Goal: Task Accomplishment & Management: Complete application form

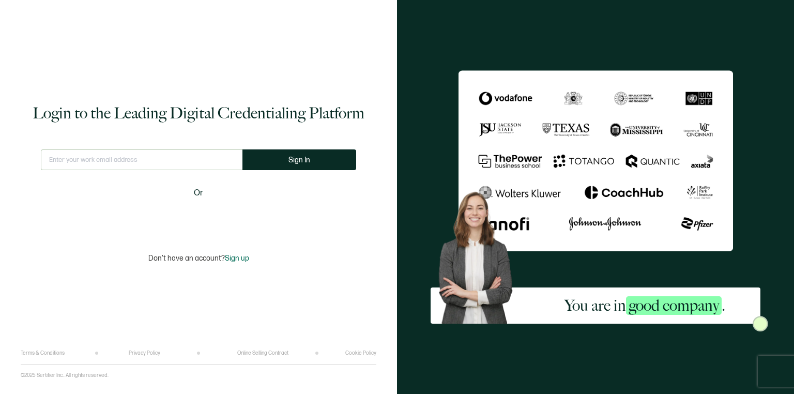
click at [173, 162] on input "text" at bounding box center [142, 159] width 202 height 21
type input "[EMAIL_ADDRESS][DOMAIN_NAME]"
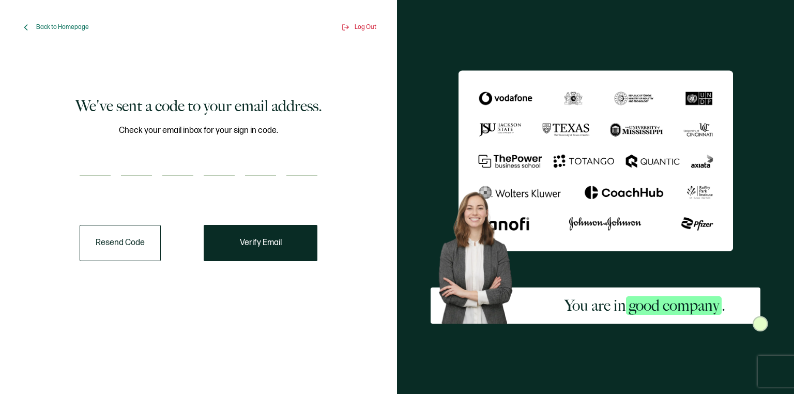
click at [103, 161] on input "number" at bounding box center [95, 165] width 31 height 21
paste input "9"
type input "9"
type input "7"
type input "4"
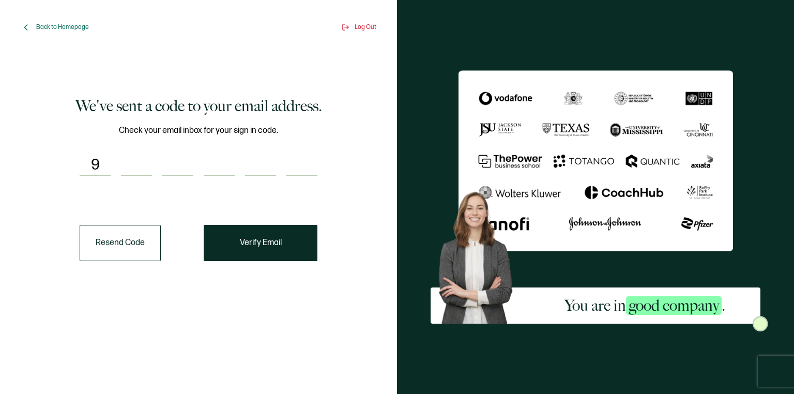
type input "9"
type input "3"
type input "6"
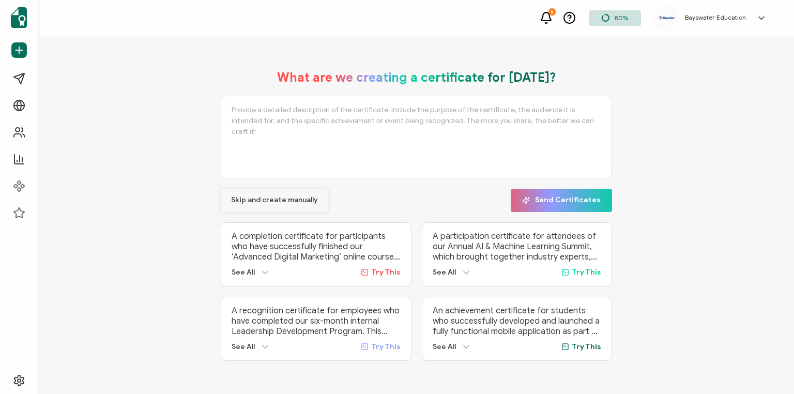
click at [306, 196] on span "Skip and create manually" at bounding box center [274, 199] width 87 height 7
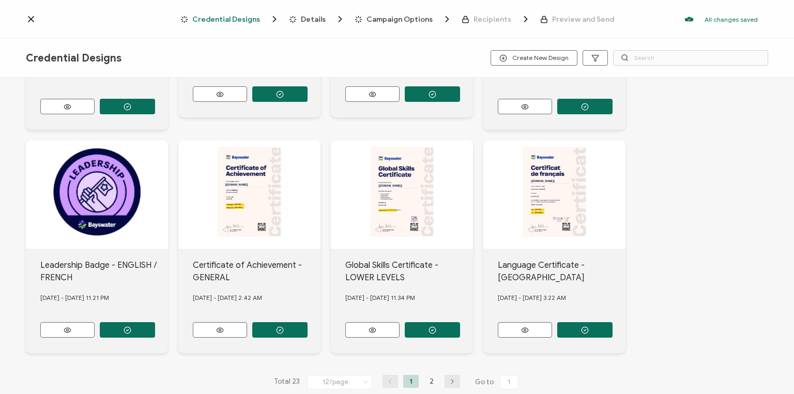
scroll to position [419, 0]
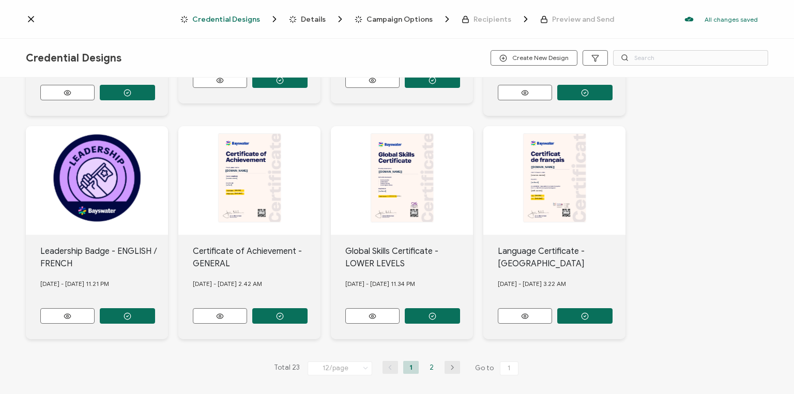
click at [430, 361] on li "2" at bounding box center [432, 367] width 16 height 13
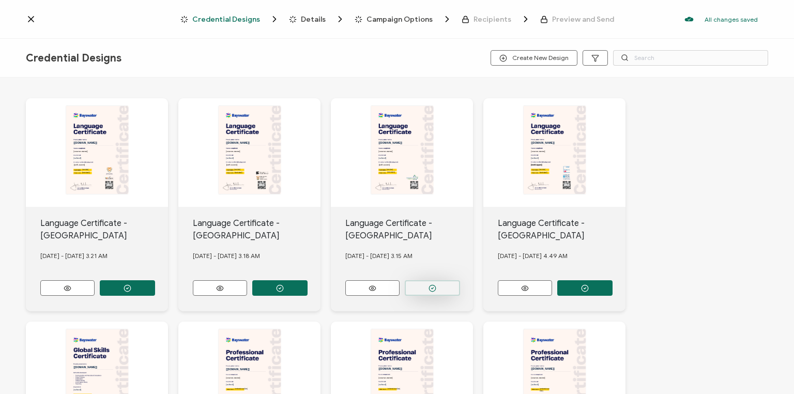
click at [155, 287] on button "button" at bounding box center [127, 288] width 55 height 16
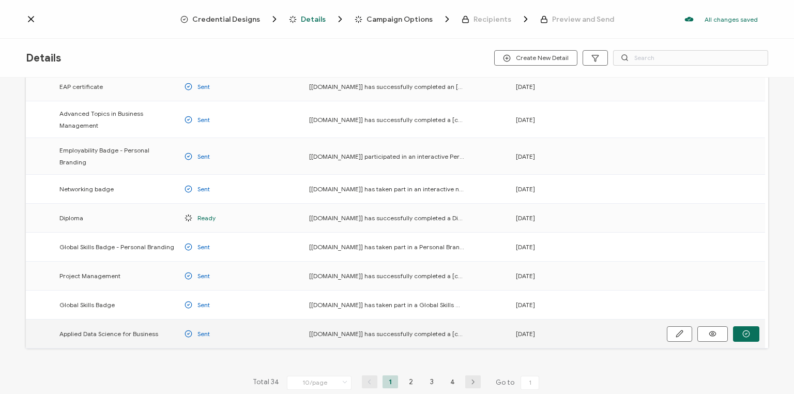
scroll to position [131, 0]
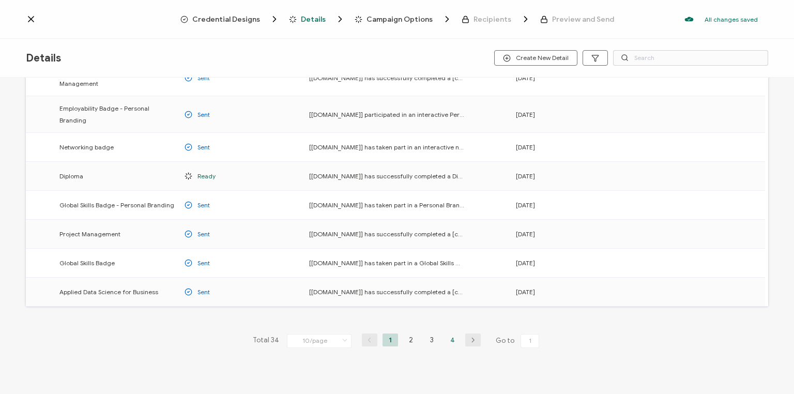
click at [448, 333] on li "4" at bounding box center [452, 339] width 16 height 13
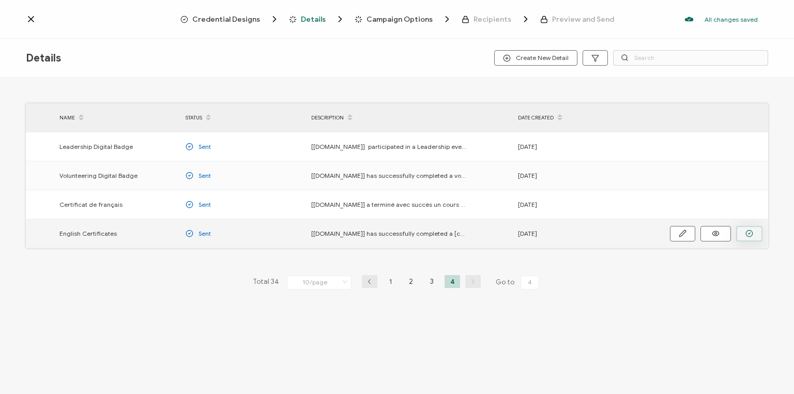
click at [0, 0] on icon "button" at bounding box center [0, 0] width 0 height 0
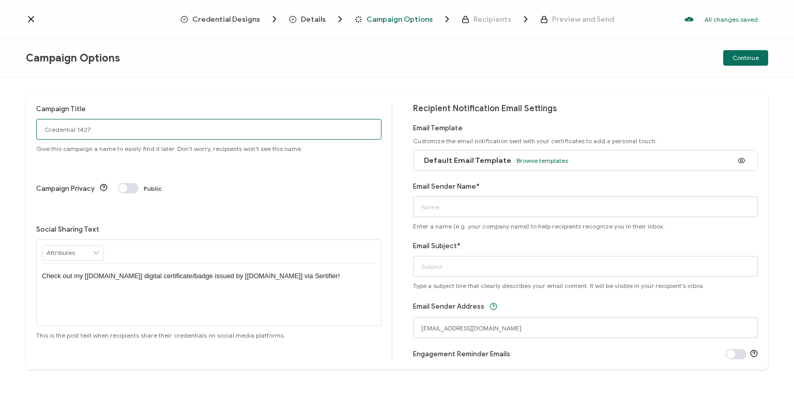
drag, startPoint x: 107, startPoint y: 130, endPoint x: -2, endPoint y: 143, distance: 109.7
click at [0, 143] on html "Credential Designs Details Campaign Options Recipients Preview and Send All cha…" at bounding box center [397, 197] width 794 height 394
type input "Van Eng [DATE]"
click at [539, 161] on span "Browse templates" at bounding box center [542, 161] width 52 height 8
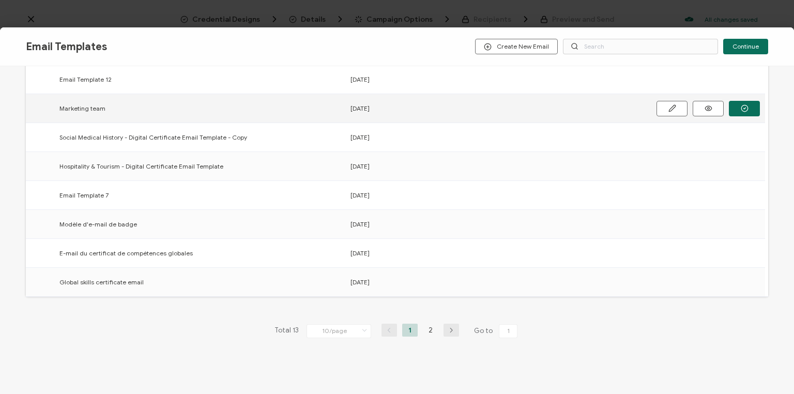
scroll to position [149, 0]
click at [428, 329] on li "2" at bounding box center [431, 329] width 16 height 13
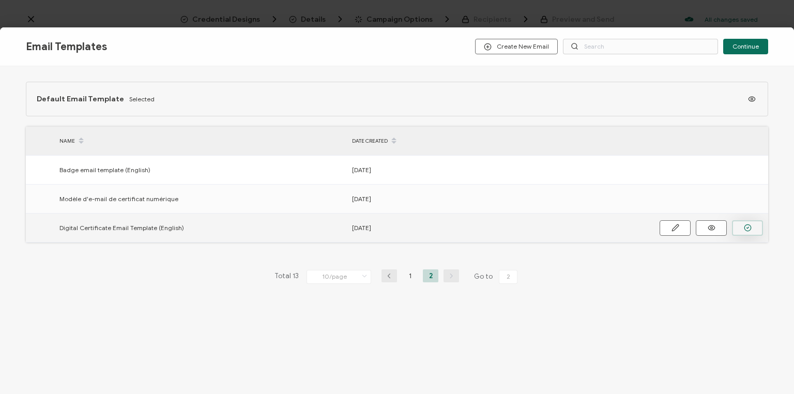
click at [0, 0] on icon "button" at bounding box center [0, 0] width 0 height 0
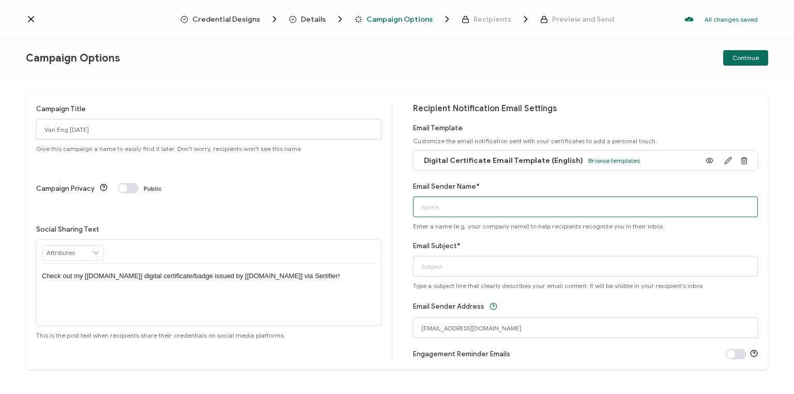
click at [468, 211] on input "Email Sender Name*" at bounding box center [585, 206] width 345 height 21
type input "Bayswater [GEOGRAPHIC_DATA]"
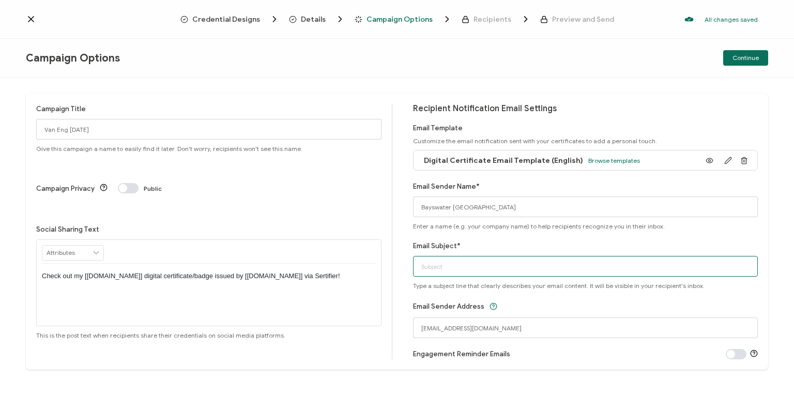
click at [440, 267] on input "Email Subject*" at bounding box center [585, 266] width 345 height 21
click at [473, 268] on input "Your digital certfiifcate" at bounding box center [585, 266] width 345 height 21
type input "Your digital certfiicate"
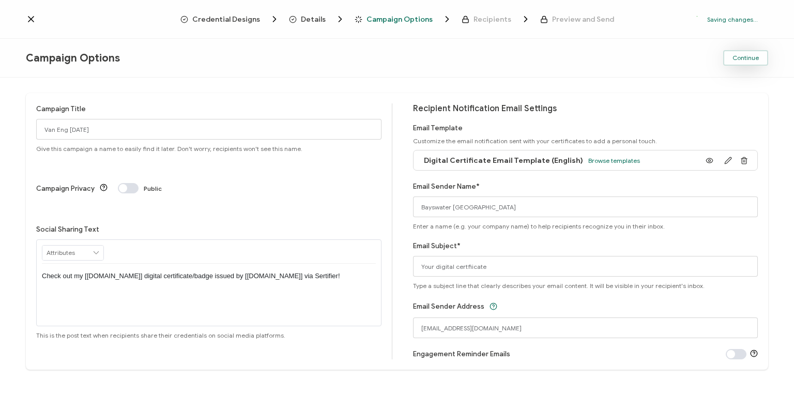
click at [752, 61] on span "Continue" at bounding box center [745, 58] width 26 height 6
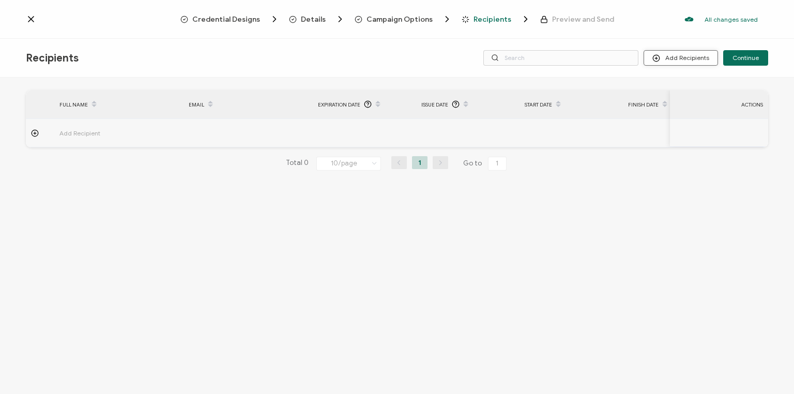
click at [680, 58] on button "Add Recipients" at bounding box center [680, 58] width 74 height 16
click at [684, 86] on span "Upload Recipients" at bounding box center [695, 86] width 52 height 8
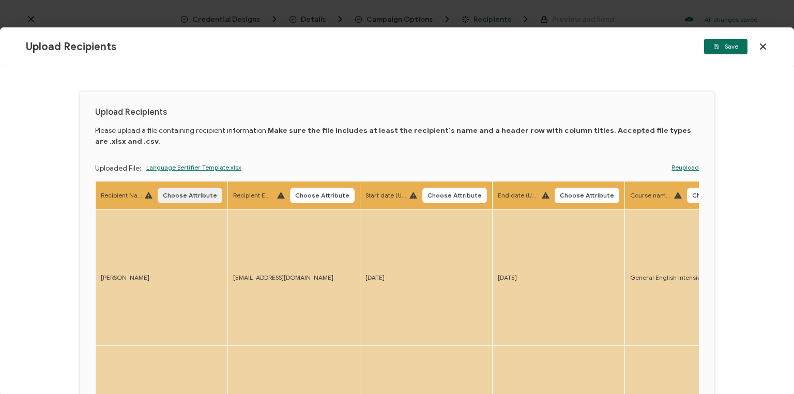
click at [192, 192] on span "Choose Attribute" at bounding box center [190, 195] width 54 height 6
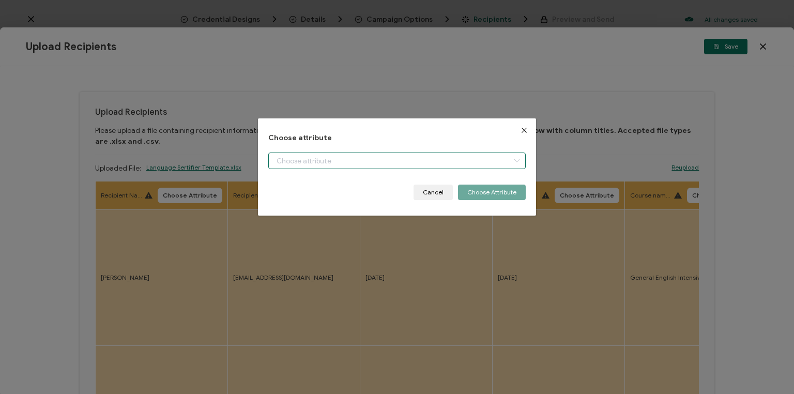
click at [331, 158] on input "dialog" at bounding box center [396, 160] width 257 height 17
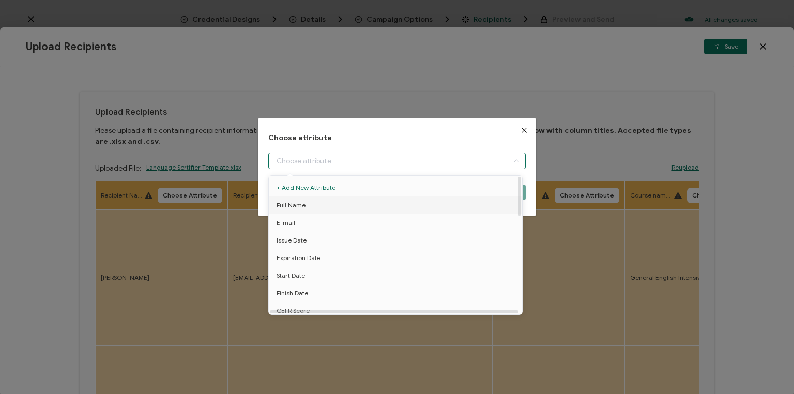
click at [306, 205] on li "Full Name" at bounding box center [396, 205] width 261 height 18
type input "Full Name"
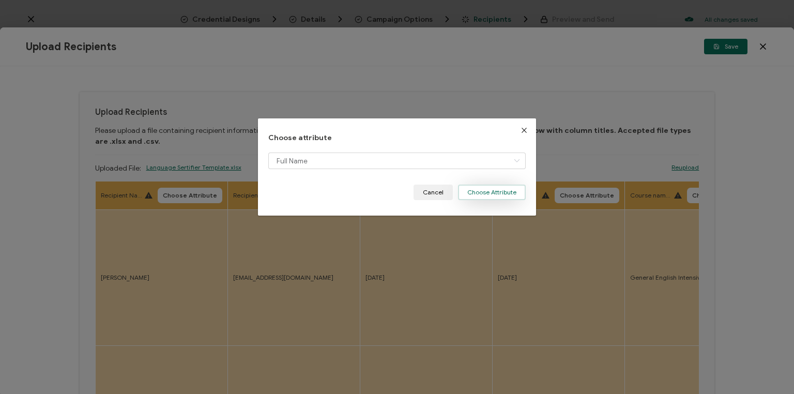
click at [490, 197] on button "Choose Attribute" at bounding box center [492, 192] width 68 height 16
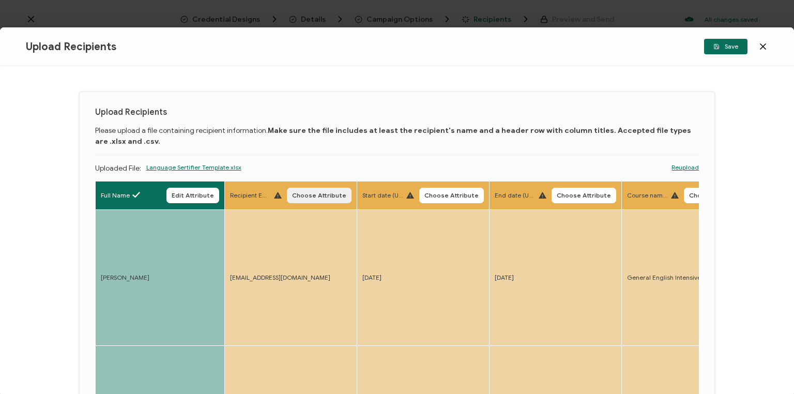
click at [328, 201] on button "Choose Attribute" at bounding box center [319, 196] width 65 height 16
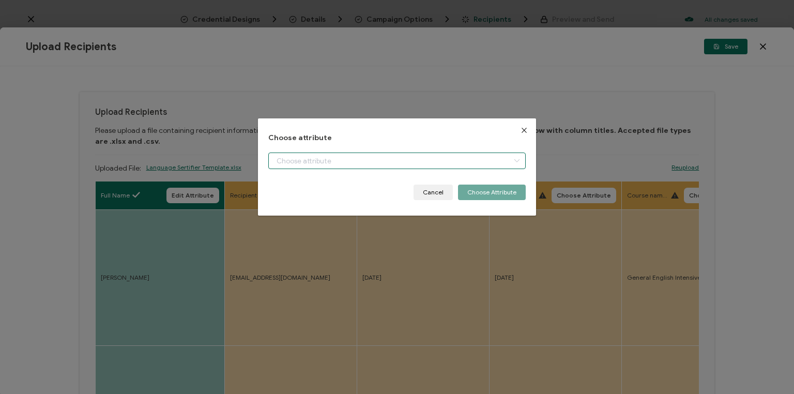
click at [312, 159] on input "dialog" at bounding box center [396, 160] width 257 height 17
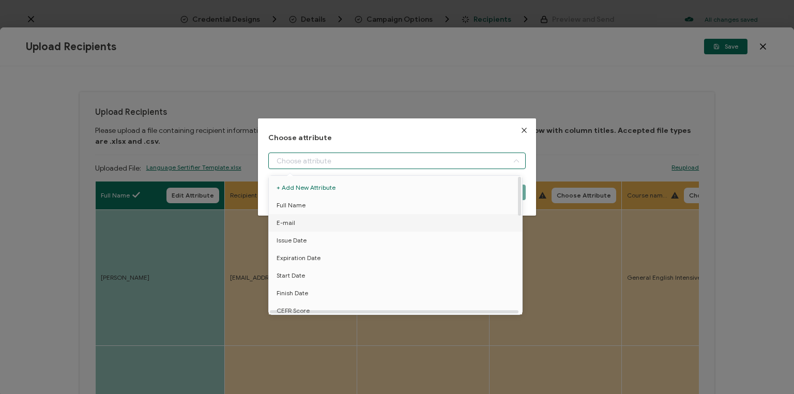
click at [281, 223] on span "E-mail" at bounding box center [285, 223] width 19 height 18
type input "E-mail"
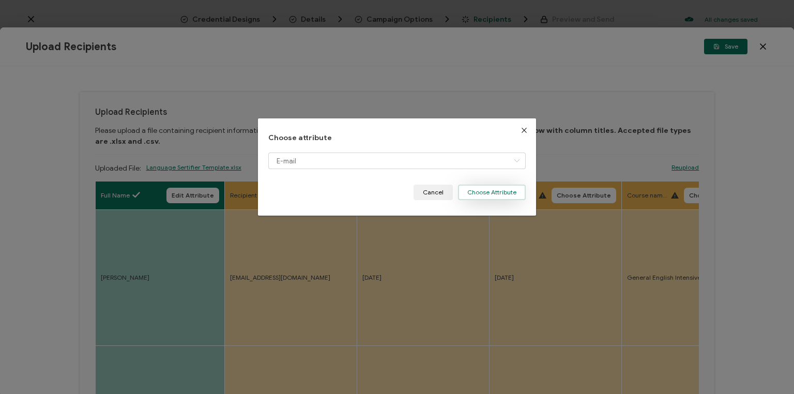
click at [492, 190] on button "Choose Attribute" at bounding box center [492, 192] width 68 height 16
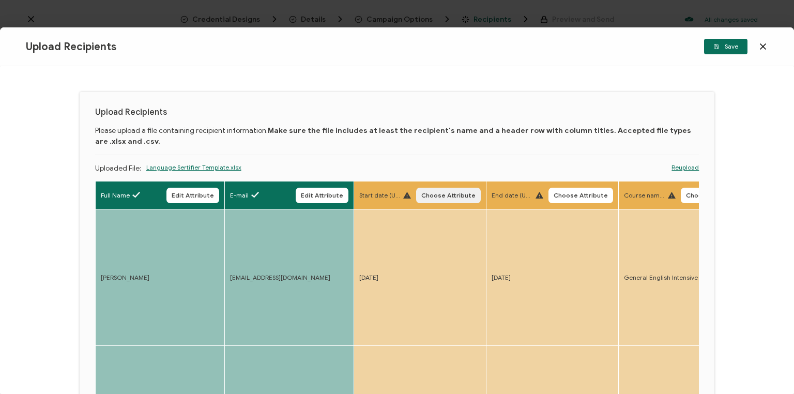
click at [446, 195] on span "Choose Attribute" at bounding box center [448, 195] width 54 height 6
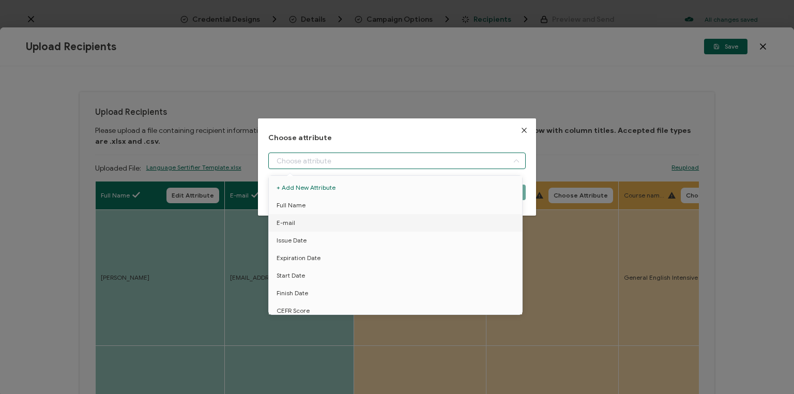
click at [323, 160] on input "dialog" at bounding box center [396, 160] width 257 height 17
click at [292, 271] on span "Start Date" at bounding box center [290, 276] width 28 height 18
type input "Start Date"
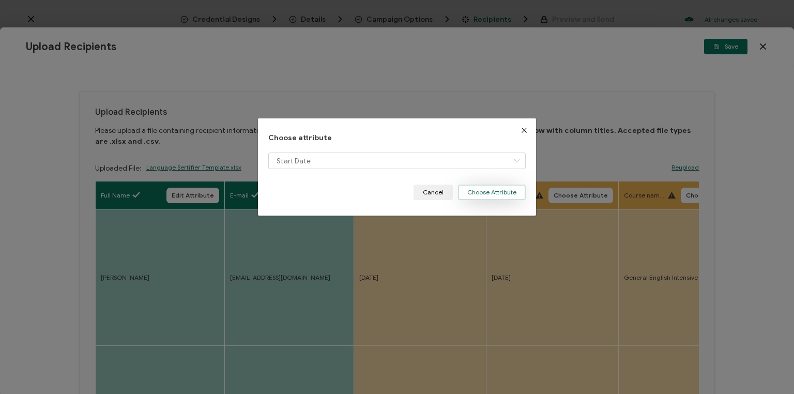
click at [487, 194] on button "Choose Attribute" at bounding box center [492, 192] width 68 height 16
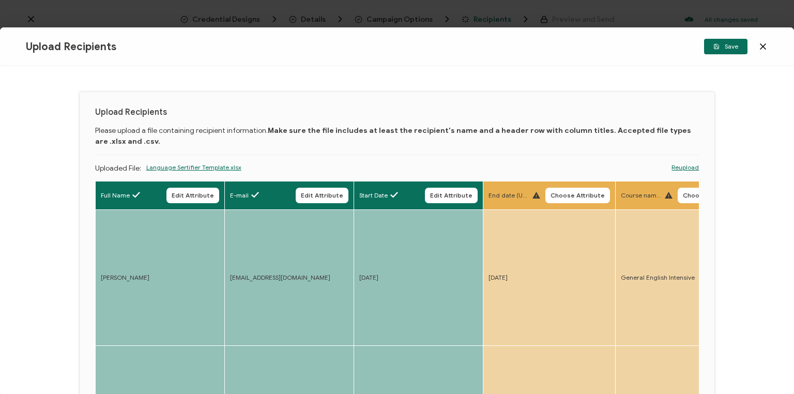
drag, startPoint x: 576, startPoint y: 199, endPoint x: 562, endPoint y: 197, distance: 14.6
click at [577, 198] on button "Choose Attribute" at bounding box center [577, 196] width 65 height 16
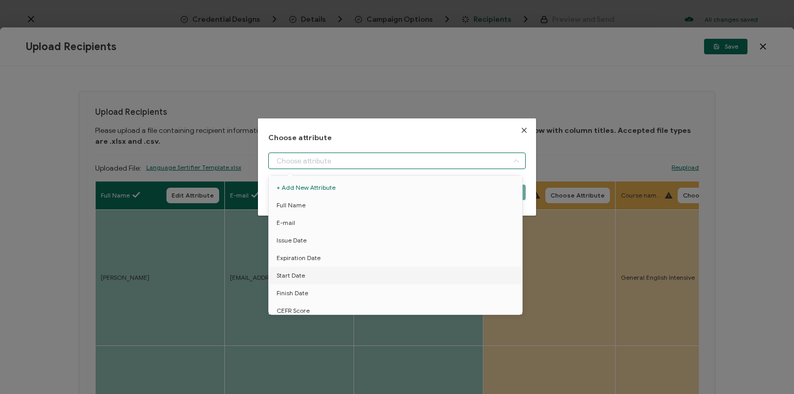
click at [346, 153] on input "dialog" at bounding box center [396, 160] width 257 height 17
drag, startPoint x: 290, startPoint y: 294, endPoint x: 361, endPoint y: 273, distance: 74.2
click at [290, 292] on span "Finish Date" at bounding box center [292, 293] width 32 height 18
type input "Finish Date"
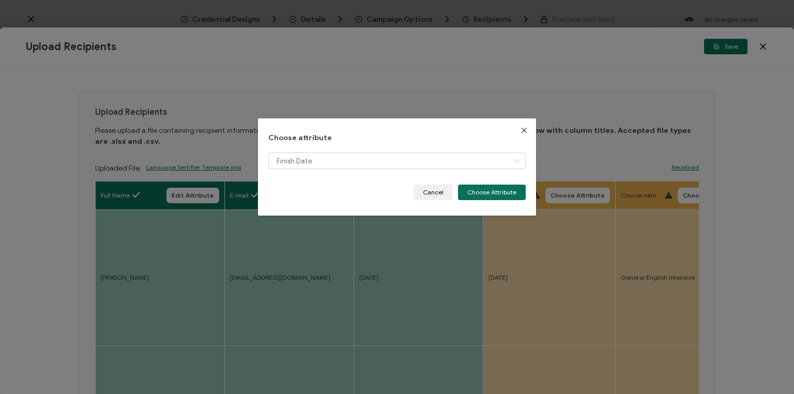
drag, startPoint x: 498, startPoint y: 190, endPoint x: 495, endPoint y: 213, distance: 23.4
click at [498, 191] on button "Choose Attribute" at bounding box center [492, 192] width 68 height 16
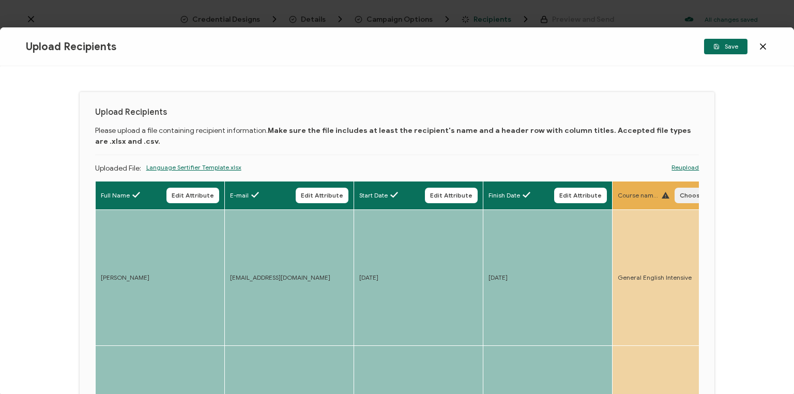
click at [688, 195] on span "Choose Attribute" at bounding box center [706, 195] width 54 height 6
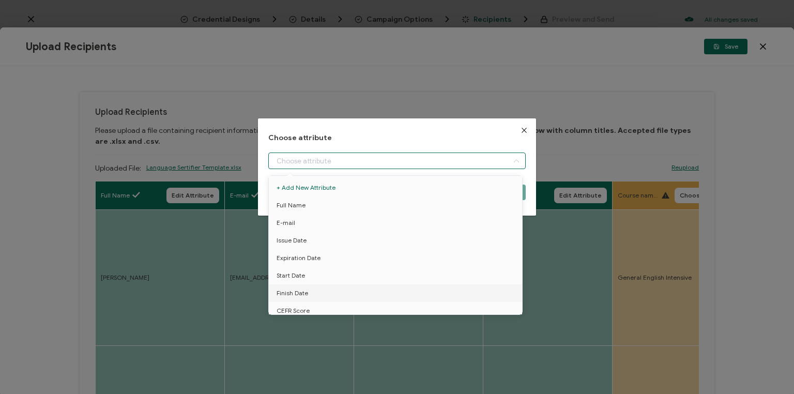
click at [379, 158] on input "dialog" at bounding box center [396, 160] width 257 height 17
drag, startPoint x: 309, startPoint y: 245, endPoint x: 368, endPoint y: 239, distance: 58.8
click at [309, 245] on span "Course name" at bounding box center [295, 246] width 39 height 18
type input "Course name"
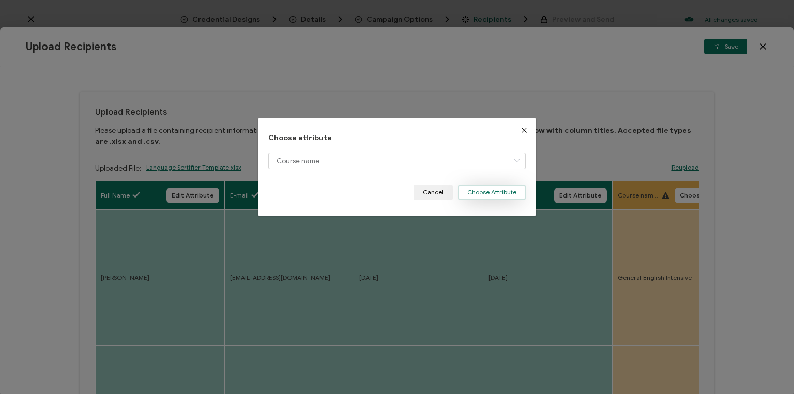
drag, startPoint x: 487, startPoint y: 194, endPoint x: 492, endPoint y: 194, distance: 5.2
click at [488, 194] on button "Choose Attribute" at bounding box center [492, 192] width 68 height 16
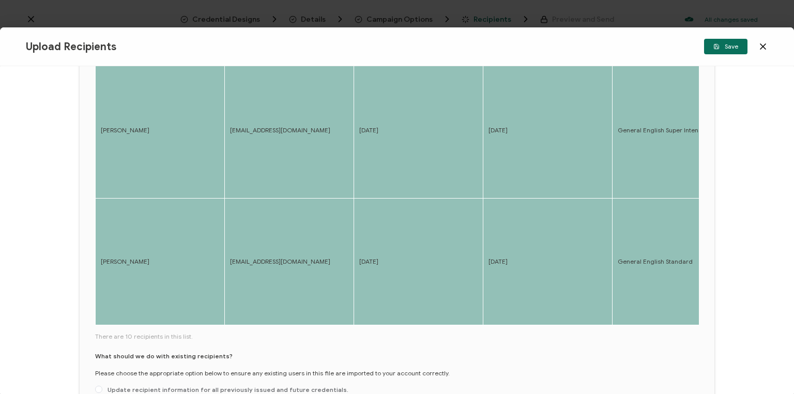
scroll to position [414, 0]
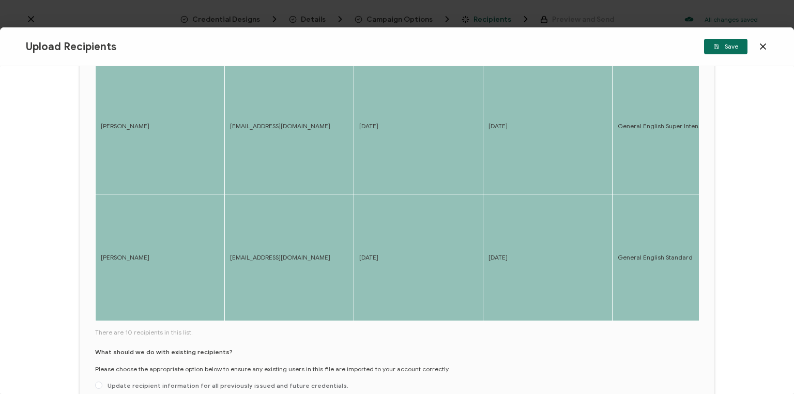
drag, startPoint x: 217, startPoint y: 302, endPoint x: 257, endPoint y: 305, distance: 39.9
click at [274, 298] on div "Full Name Edit Attribute E-mail Edit Attribute Start Date Edit Attribute Finish…" at bounding box center [397, 44] width 604 height 555
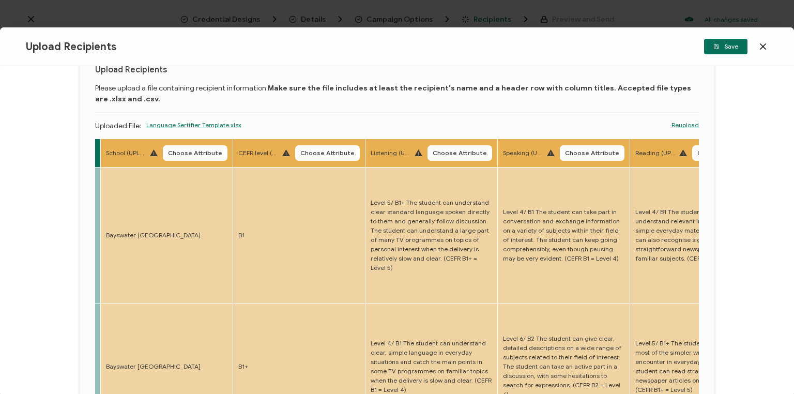
scroll to position [42, 0]
click at [194, 150] on span "Choose Attribute" at bounding box center [195, 153] width 54 height 6
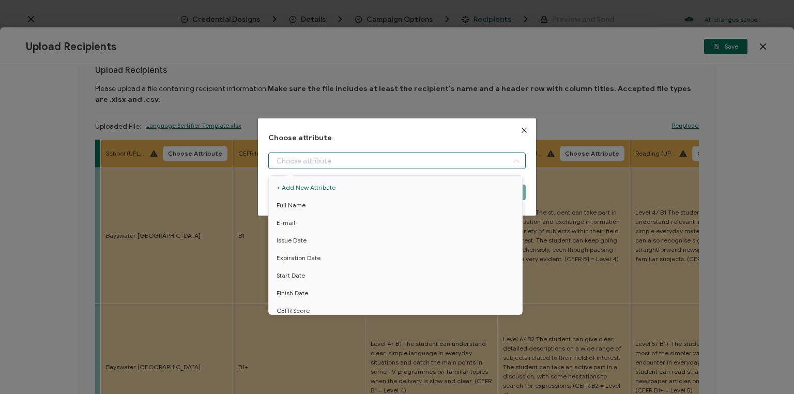
click at [359, 159] on input "dialog" at bounding box center [396, 160] width 257 height 17
click at [285, 220] on span "School" at bounding box center [285, 222] width 19 height 18
type input "School"
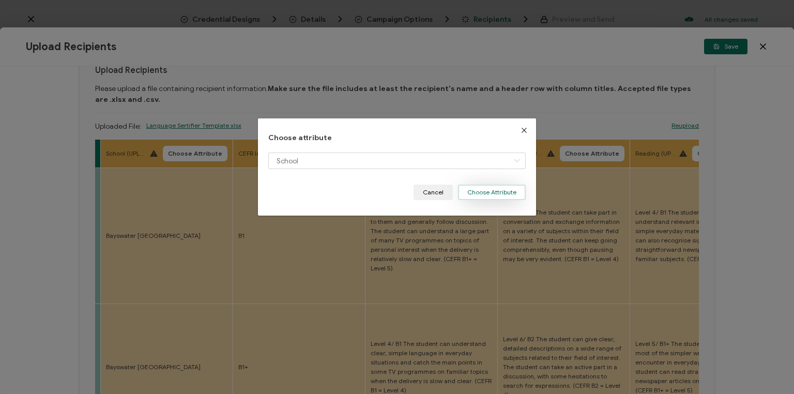
click at [489, 191] on button "Choose Attribute" at bounding box center [492, 192] width 68 height 16
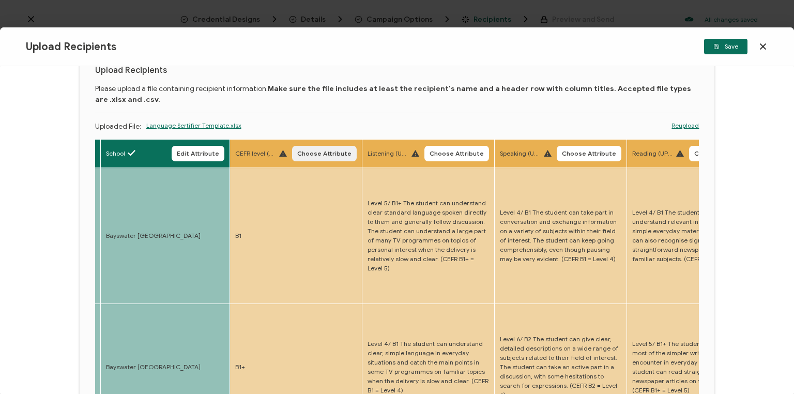
click at [322, 151] on span "Choose Attribute" at bounding box center [324, 153] width 54 height 6
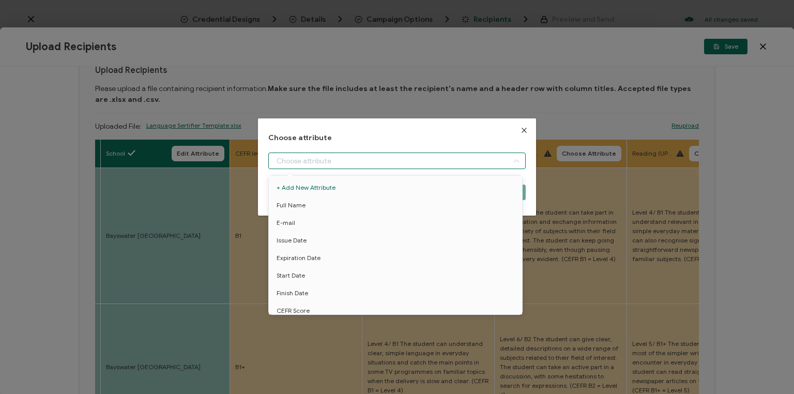
click at [306, 157] on input "dialog" at bounding box center [396, 160] width 257 height 17
click at [298, 268] on span "CEFR Score" at bounding box center [292, 269] width 33 height 18
type input "CEFR Score"
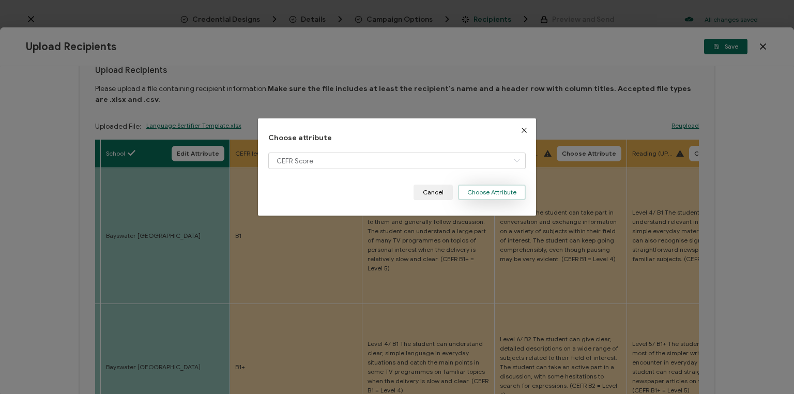
click at [486, 190] on button "Choose Attribute" at bounding box center [492, 192] width 68 height 16
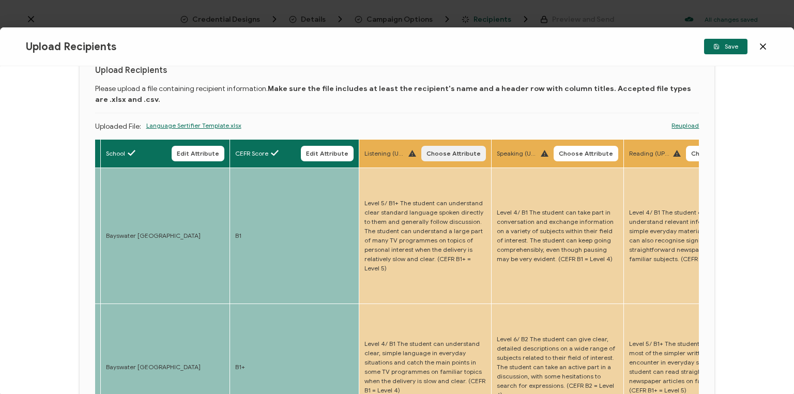
click at [454, 150] on span "Choose Attribute" at bounding box center [453, 153] width 54 height 6
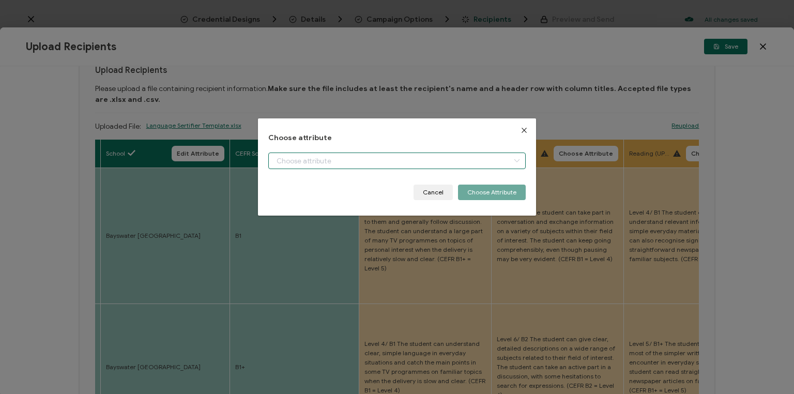
click at [343, 159] on input "dialog" at bounding box center [396, 160] width 257 height 17
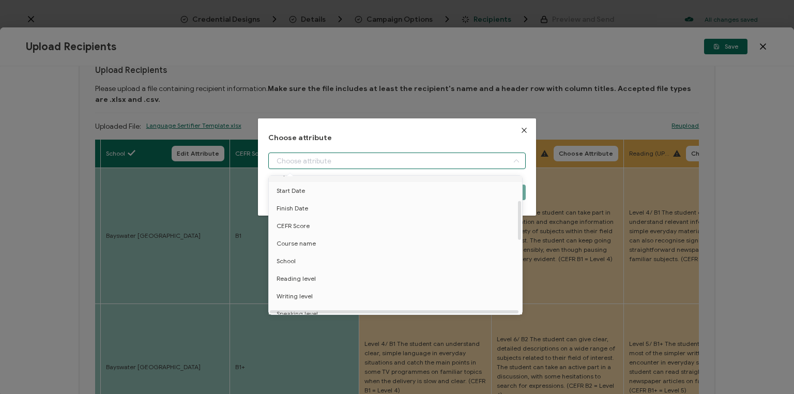
scroll to position [124, 0]
click at [297, 288] on span "Listening level" at bounding box center [296, 292] width 41 height 18
type input "Listening level"
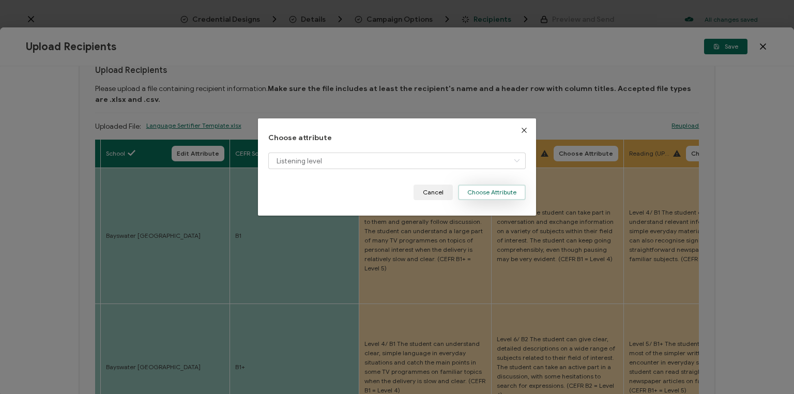
click at [479, 191] on button "Choose Attribute" at bounding box center [492, 192] width 68 height 16
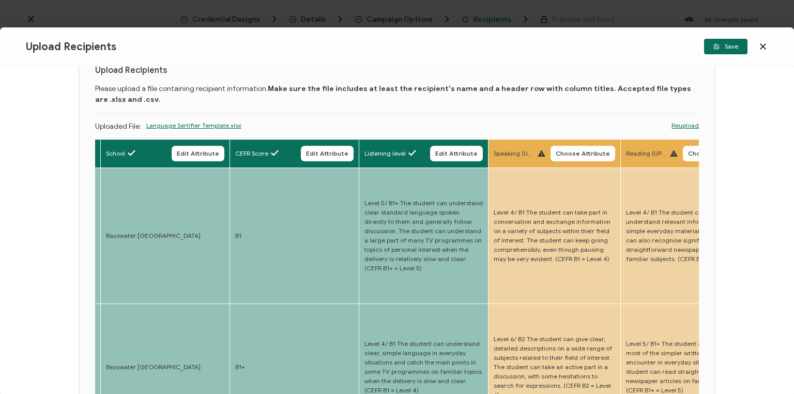
drag, startPoint x: 575, startPoint y: 152, endPoint x: 546, endPoint y: 161, distance: 30.2
click at [573, 153] on span "Choose Attribute" at bounding box center [582, 153] width 54 height 6
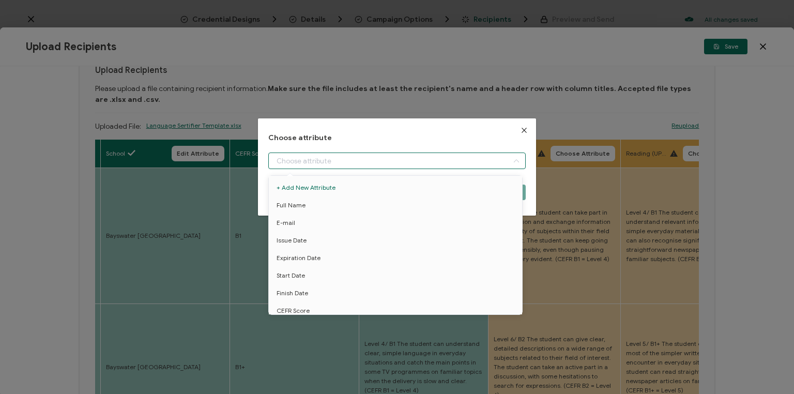
click at [339, 158] on input "dialog" at bounding box center [396, 160] width 257 height 17
drag, startPoint x: 303, startPoint y: 273, endPoint x: 351, endPoint y: 247, distance: 54.6
click at [304, 272] on span "Speaking level" at bounding box center [296, 275] width 41 height 18
type input "Speaking level"
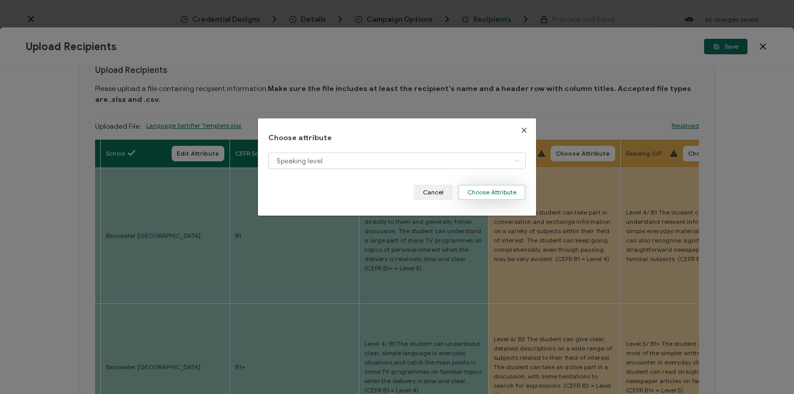
click at [481, 191] on button "Choose Attribute" at bounding box center [492, 192] width 68 height 16
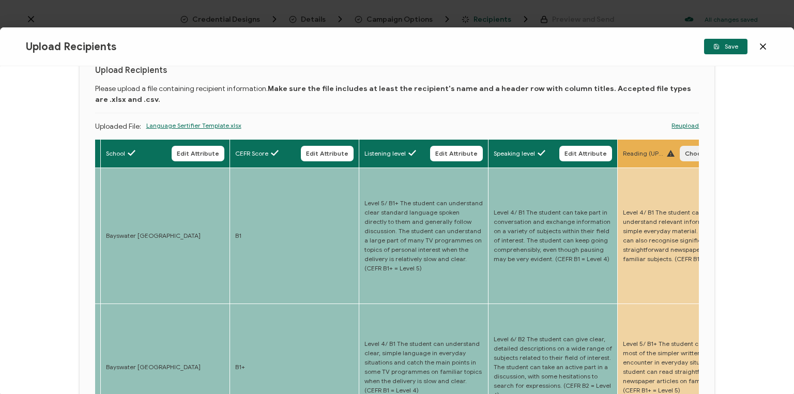
click at [688, 153] on span "Choose Attribute" at bounding box center [712, 153] width 54 height 6
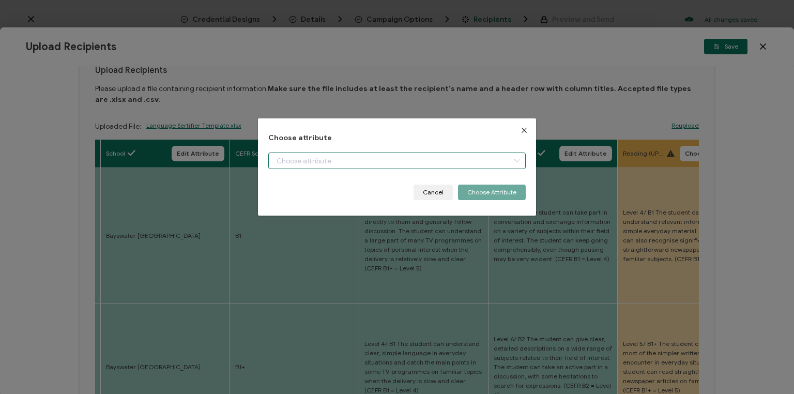
click at [326, 160] on input "dialog" at bounding box center [396, 160] width 257 height 17
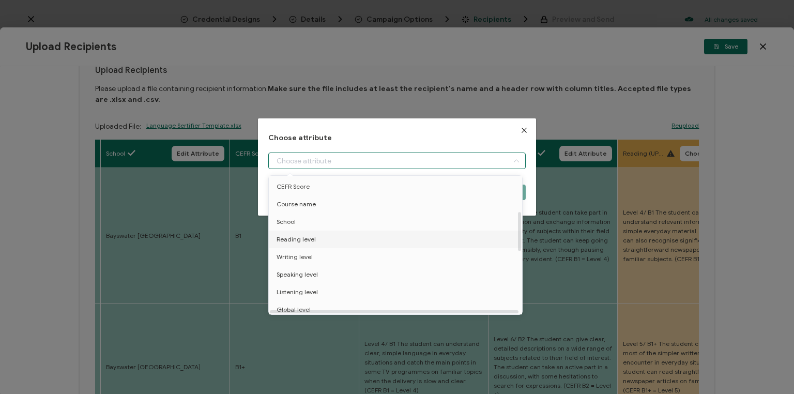
click at [304, 237] on span "Reading level" at bounding box center [295, 239] width 39 height 18
type input "Reading level"
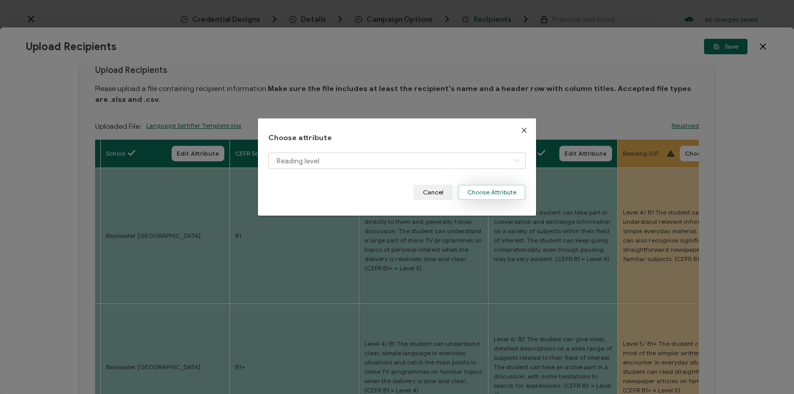
click at [473, 194] on button "Choose Attribute" at bounding box center [492, 192] width 68 height 16
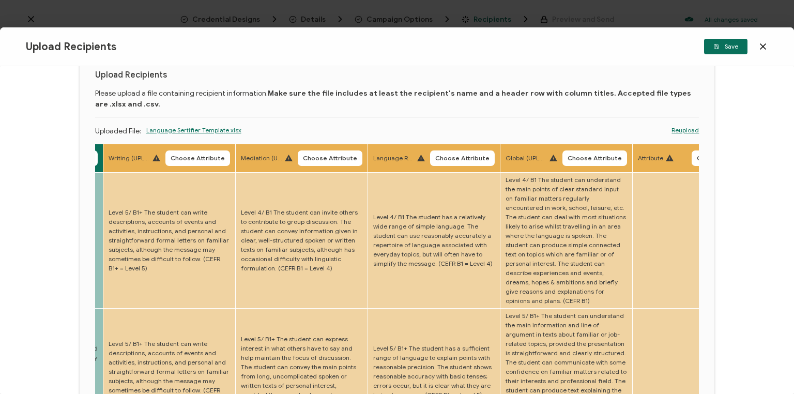
scroll to position [19, 0]
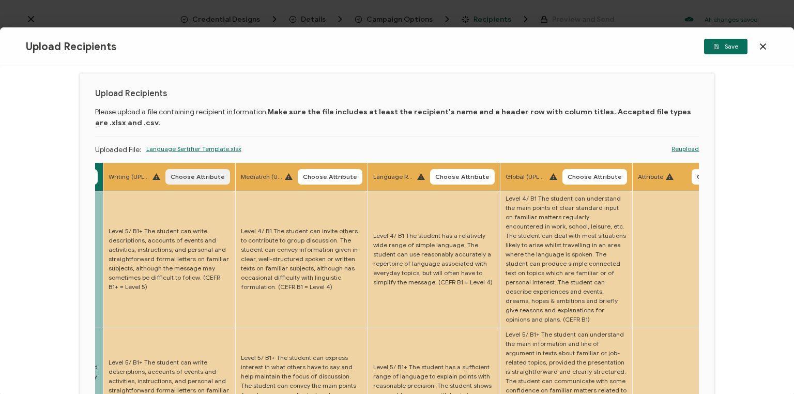
click at [206, 176] on span "Choose Attribute" at bounding box center [198, 177] width 54 height 6
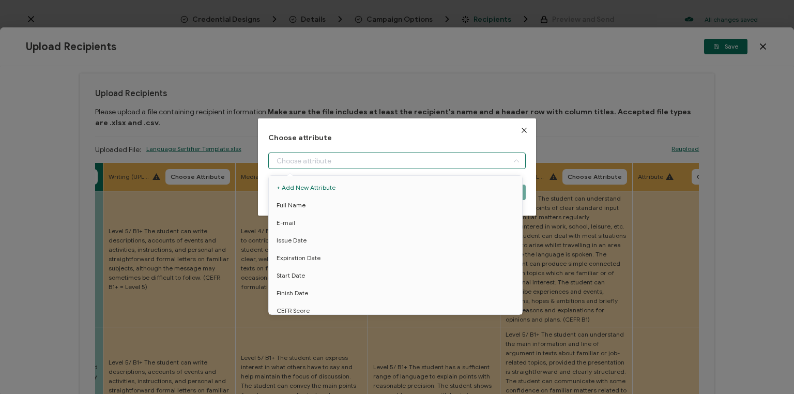
click at [354, 159] on input "dialog" at bounding box center [396, 160] width 257 height 17
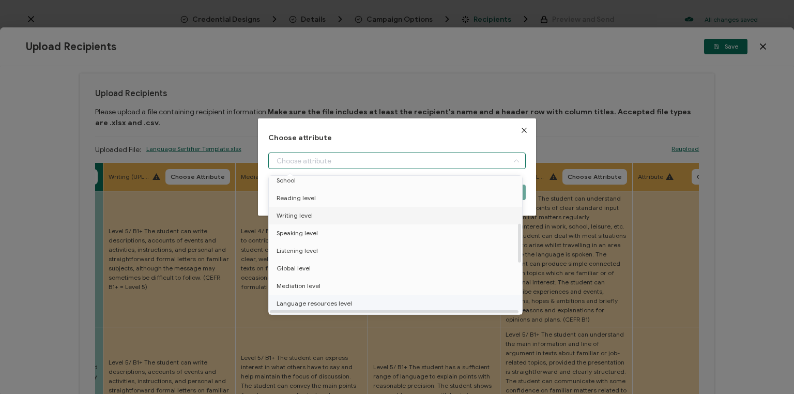
drag, startPoint x: 298, startPoint y: 213, endPoint x: 324, endPoint y: 207, distance: 27.5
click at [297, 213] on span "Writing level" at bounding box center [294, 216] width 36 height 18
type input "Writing level"
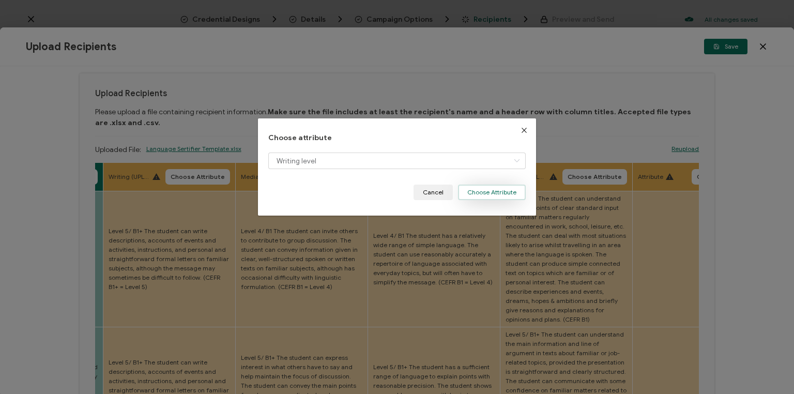
click at [498, 190] on button "Choose Attribute" at bounding box center [492, 192] width 68 height 16
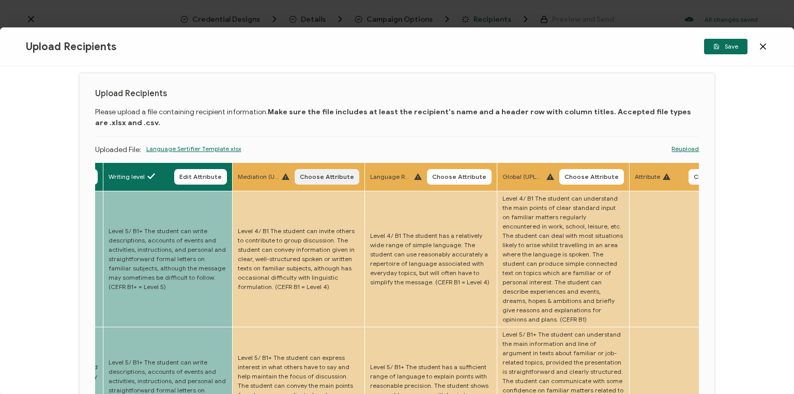
click at [322, 175] on span "Choose Attribute" at bounding box center [327, 177] width 54 height 6
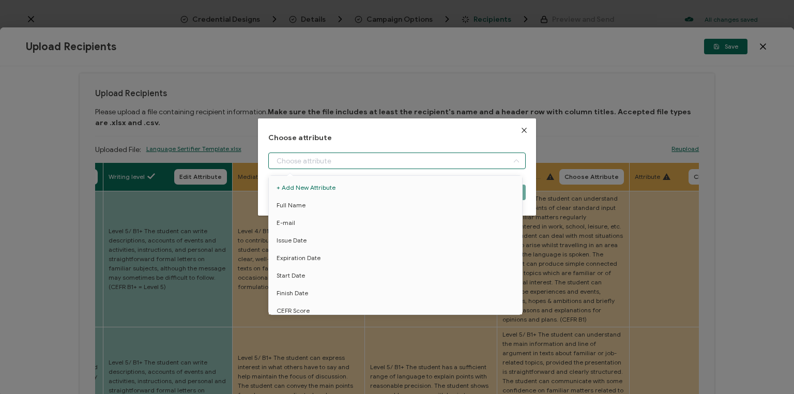
click at [312, 161] on input "dialog" at bounding box center [396, 160] width 257 height 17
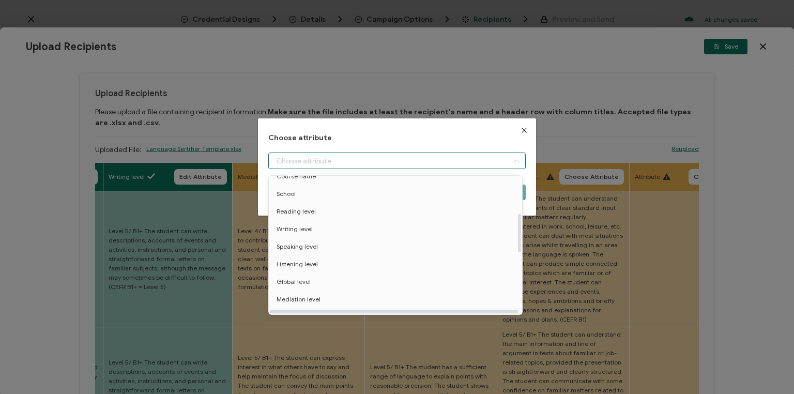
scroll to position [207, 0]
click at [316, 244] on span "Mediation level" at bounding box center [298, 245] width 44 height 18
type input "Mediation level"
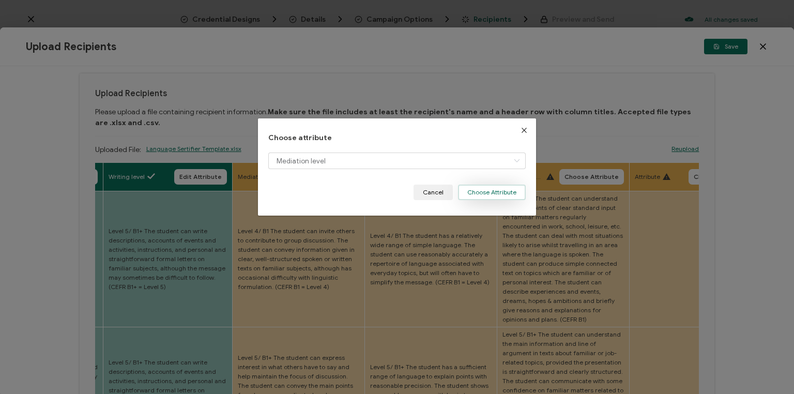
click at [491, 194] on button "Choose Attribute" at bounding box center [492, 192] width 68 height 16
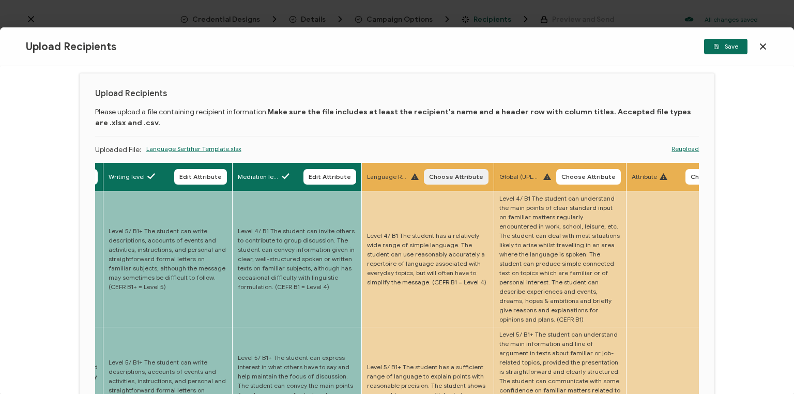
click at [457, 175] on span "Choose Attribute" at bounding box center [456, 177] width 54 height 6
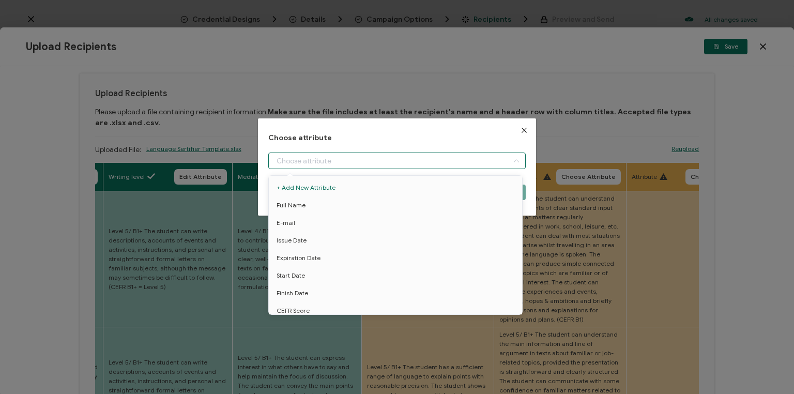
click at [365, 159] on input "dialog" at bounding box center [396, 160] width 257 height 17
click at [327, 260] on span "Language resources level" at bounding box center [313, 262] width 75 height 18
type input "Language resources level"
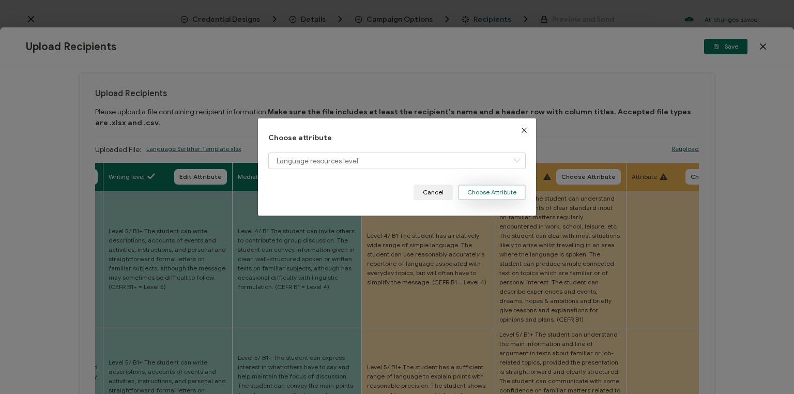
click at [492, 190] on button "Choose Attribute" at bounding box center [492, 192] width 68 height 16
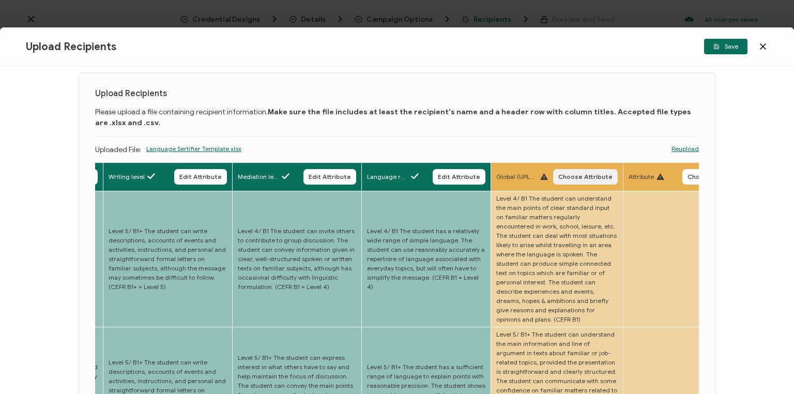
click at [577, 174] on span "Choose Attribute" at bounding box center [585, 177] width 54 height 6
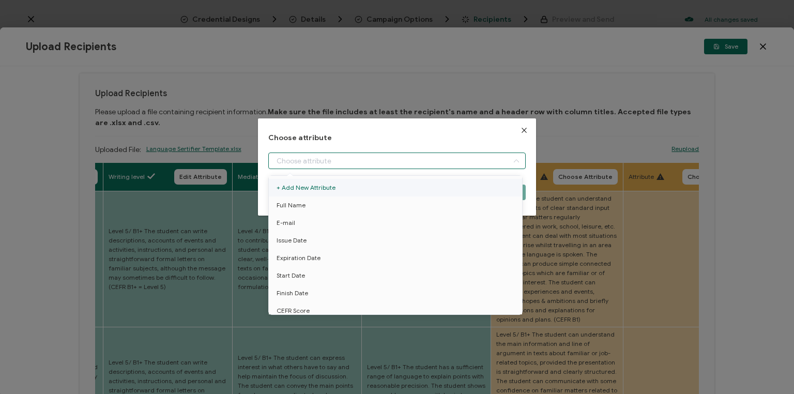
drag, startPoint x: 406, startPoint y: 160, endPoint x: 393, endPoint y: 182, distance: 25.4
click at [405, 160] on input "dialog" at bounding box center [396, 160] width 257 height 17
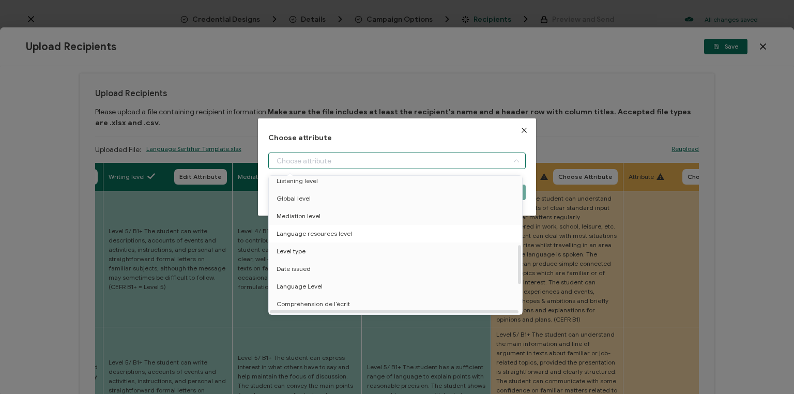
scroll to position [248, 0]
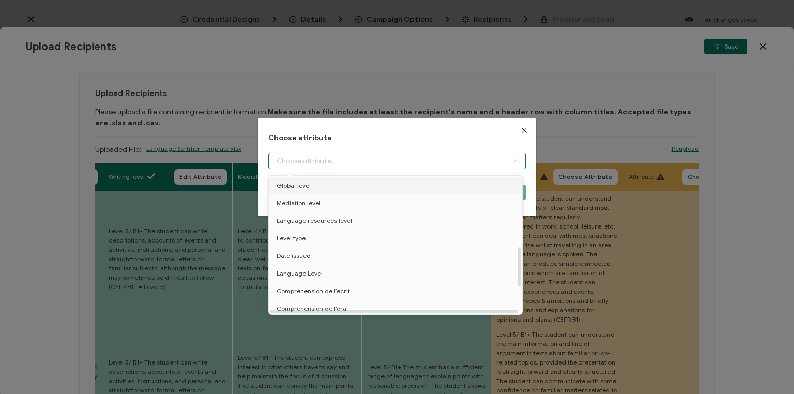
click at [303, 185] on span "Global level" at bounding box center [293, 186] width 34 height 18
type input "Global level"
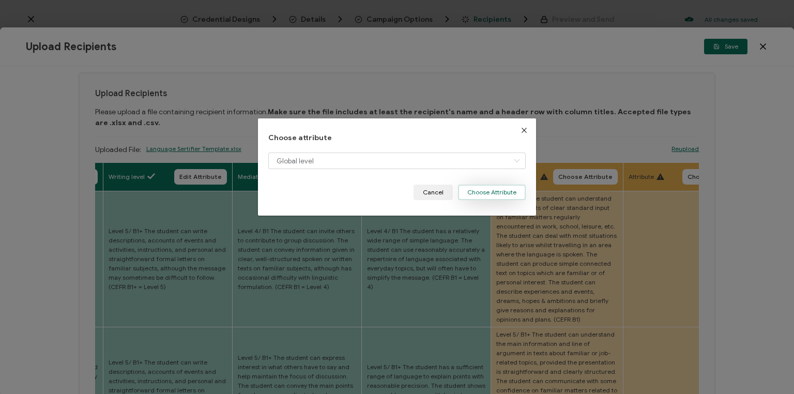
click at [477, 191] on button "Choose Attribute" at bounding box center [492, 192] width 68 height 16
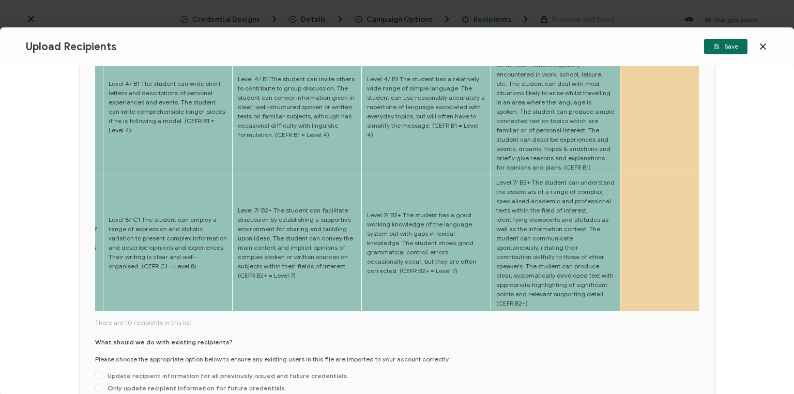
scroll to position [489, 0]
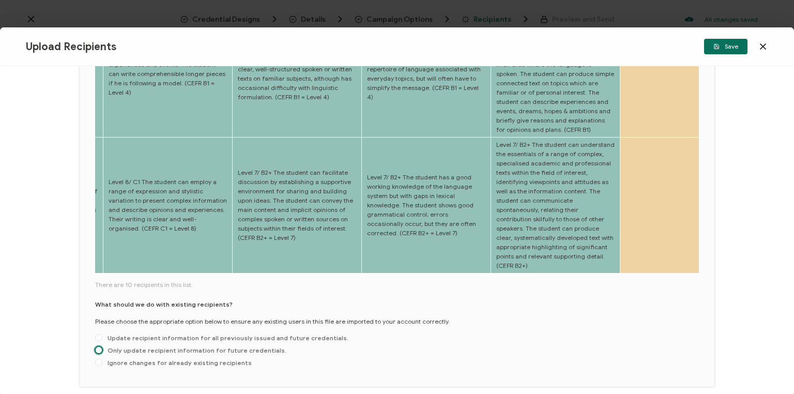
click at [95, 346] on span at bounding box center [98, 349] width 7 height 7
click at [95, 346] on input "Only update recipient information for future credentials." at bounding box center [98, 350] width 7 height 8
radio input "true"
click at [731, 47] on span "Save" at bounding box center [725, 46] width 25 height 6
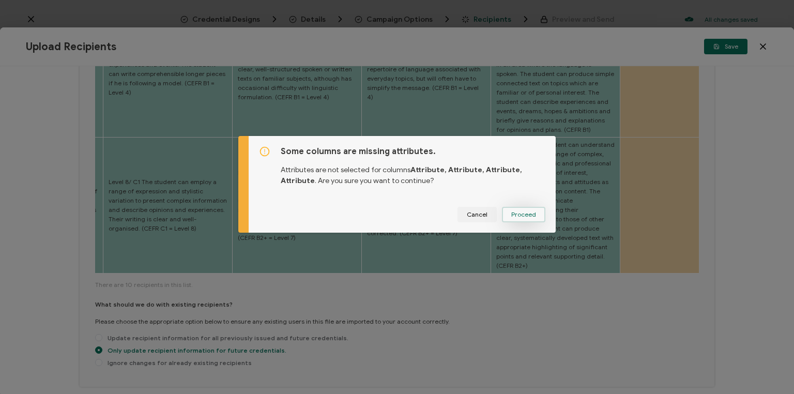
click at [519, 215] on span "Proceed" at bounding box center [523, 214] width 25 height 6
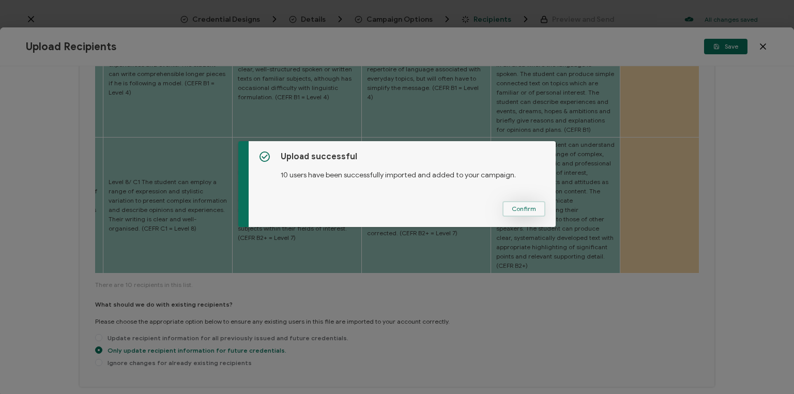
click at [530, 211] on span "Confirm" at bounding box center [524, 209] width 24 height 6
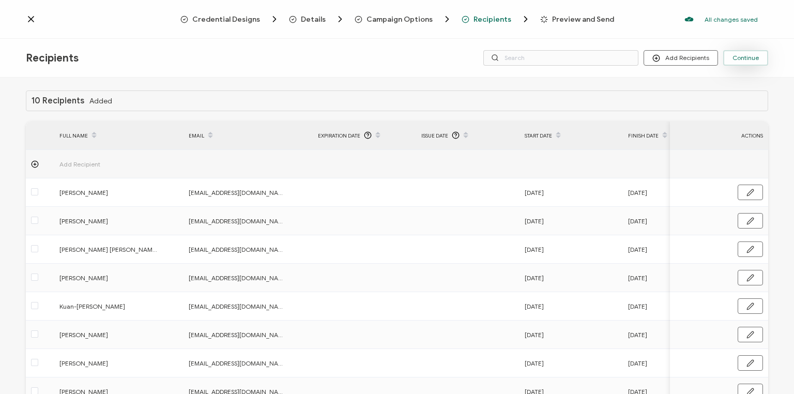
click at [748, 59] on span "Continue" at bounding box center [745, 58] width 26 height 6
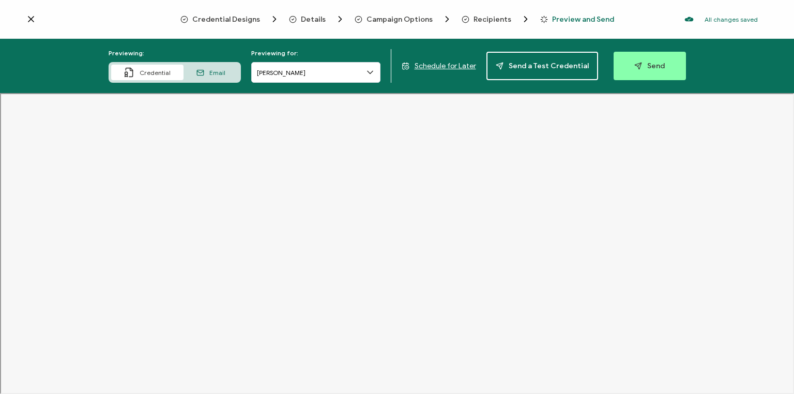
click at [462, 65] on span "Schedule for Later" at bounding box center [444, 65] width 61 height 9
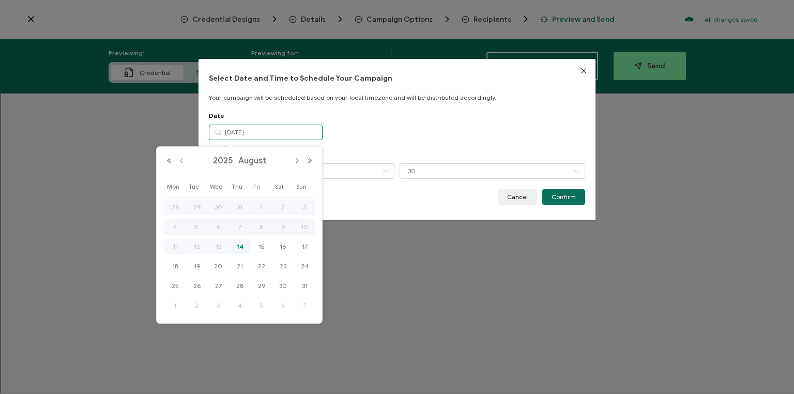
click at [268, 132] on input "[DATE]" at bounding box center [266, 133] width 114 height 16
click at [262, 244] on span "15" at bounding box center [261, 246] width 12 height 12
type input "[DATE]"
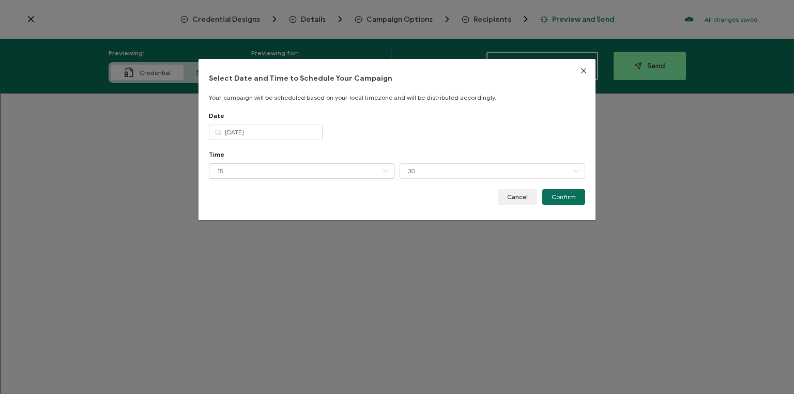
click at [384, 170] on icon "dialog" at bounding box center [385, 171] width 13 height 16
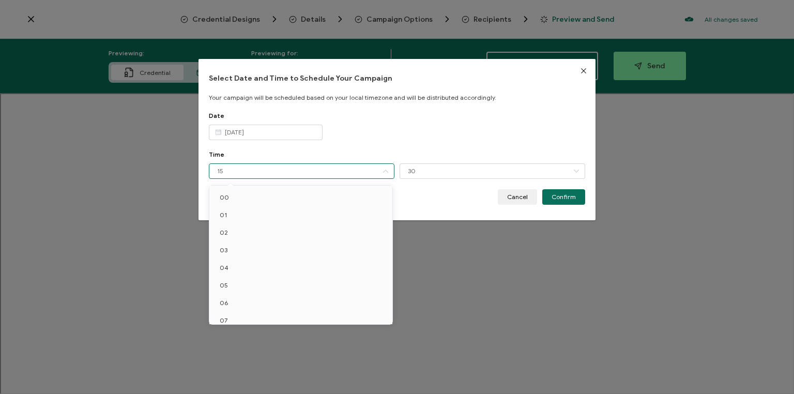
scroll to position [147, 0]
click at [235, 227] on li "10" at bounding box center [302, 226] width 186 height 18
type input "10"
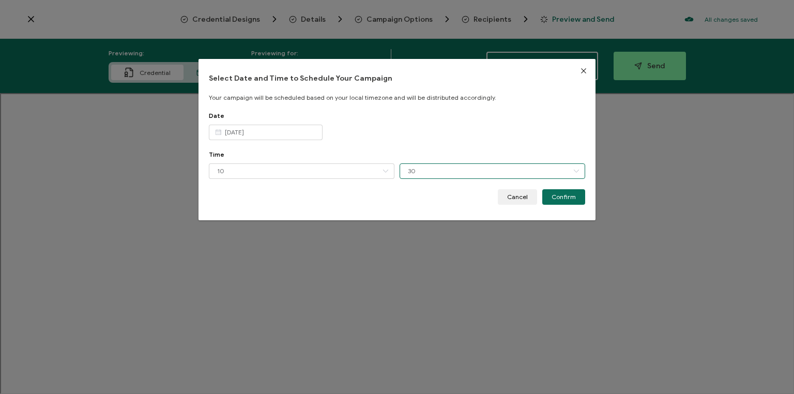
click at [454, 171] on input "30" at bounding box center [491, 171] width 185 height 16
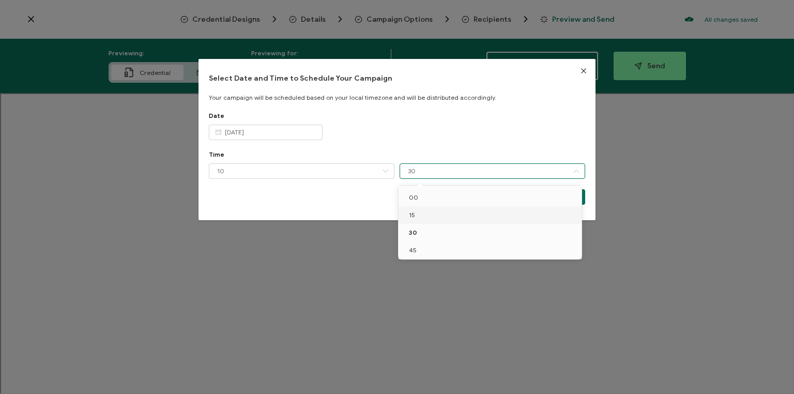
click at [435, 215] on li "15" at bounding box center [491, 215] width 186 height 18
type input "15"
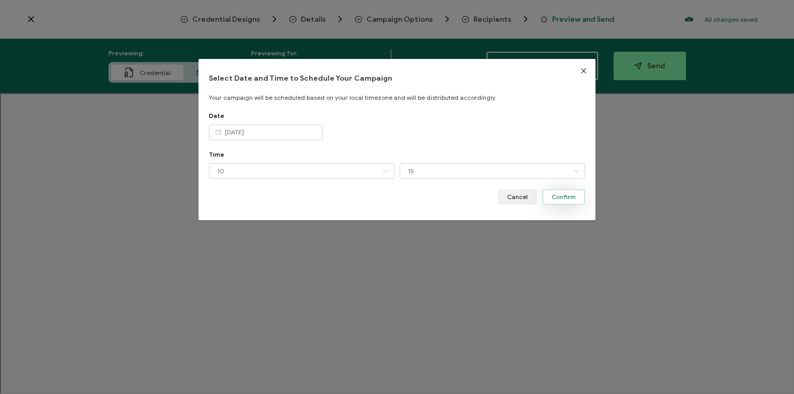
click at [564, 194] on span "Confirm" at bounding box center [563, 197] width 24 height 6
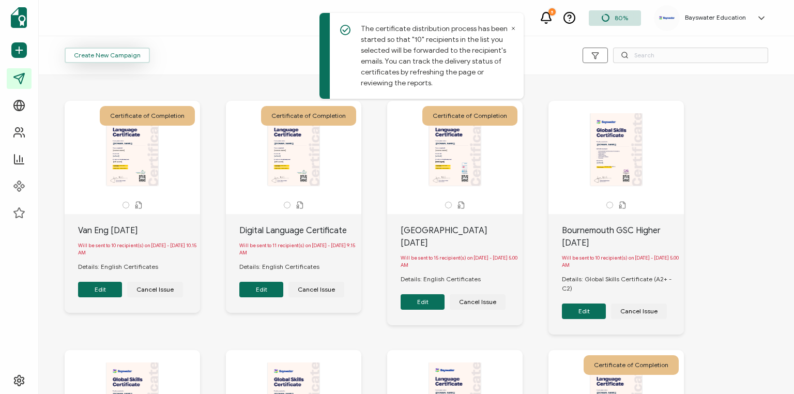
click at [114, 56] on span "Create New Campaign" at bounding box center [107, 55] width 67 height 6
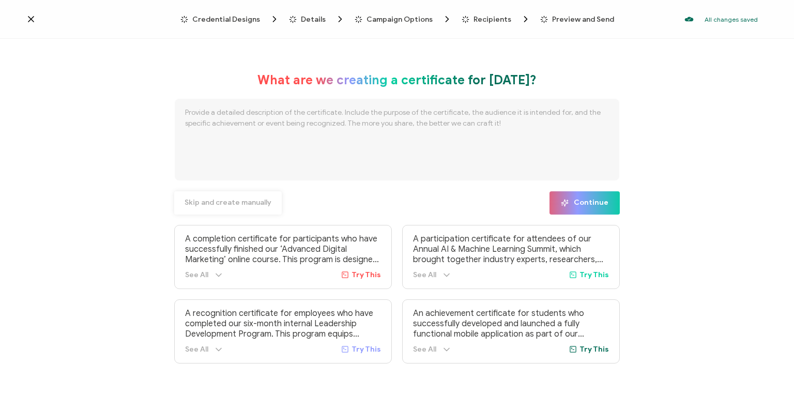
click at [244, 203] on span "Skip and create manually" at bounding box center [227, 202] width 87 height 7
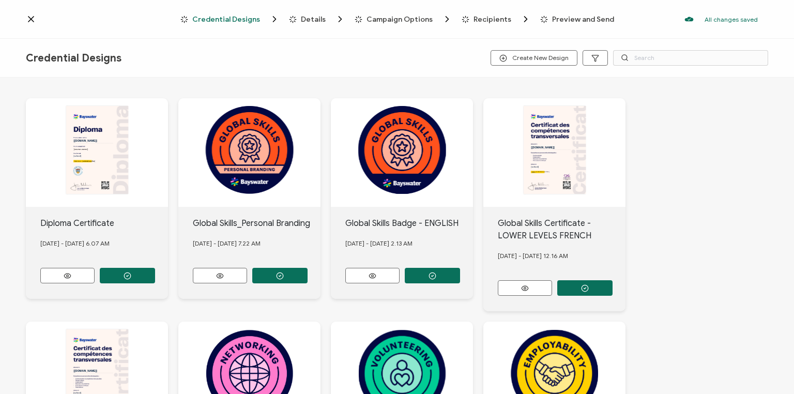
scroll to position [419, 0]
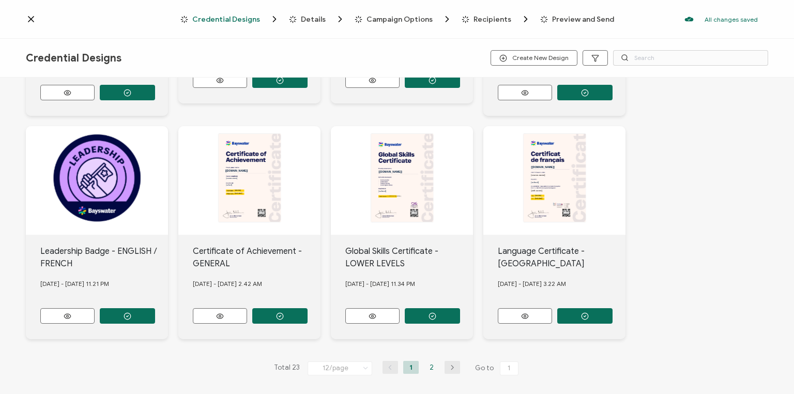
click at [428, 361] on li "2" at bounding box center [432, 367] width 16 height 13
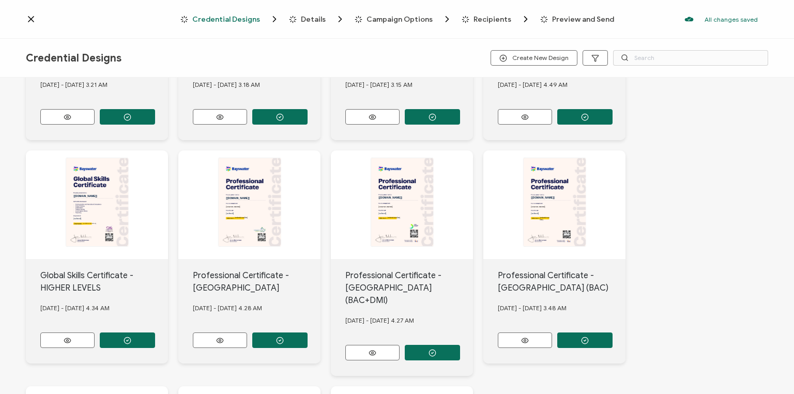
scroll to position [158, 0]
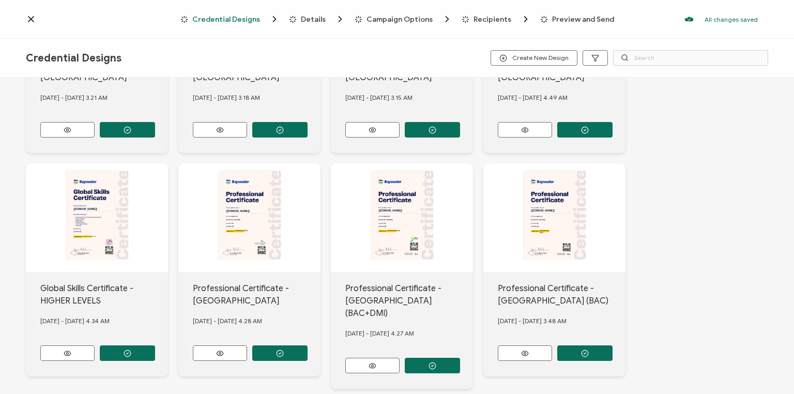
click at [128, 134] on icon "button" at bounding box center [127, 130] width 8 height 8
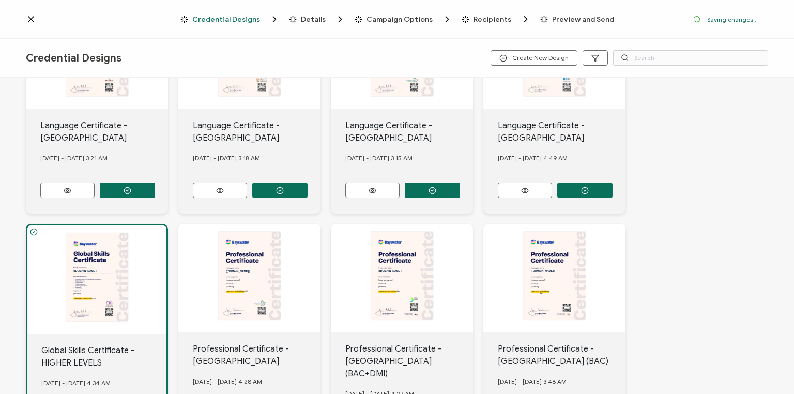
scroll to position [218, 0]
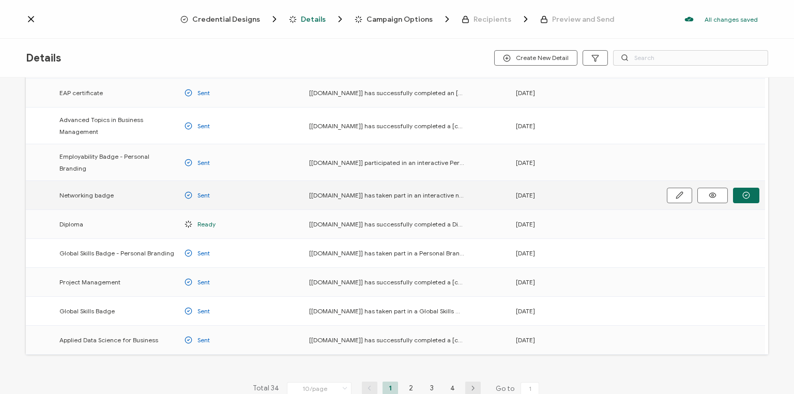
scroll to position [124, 0]
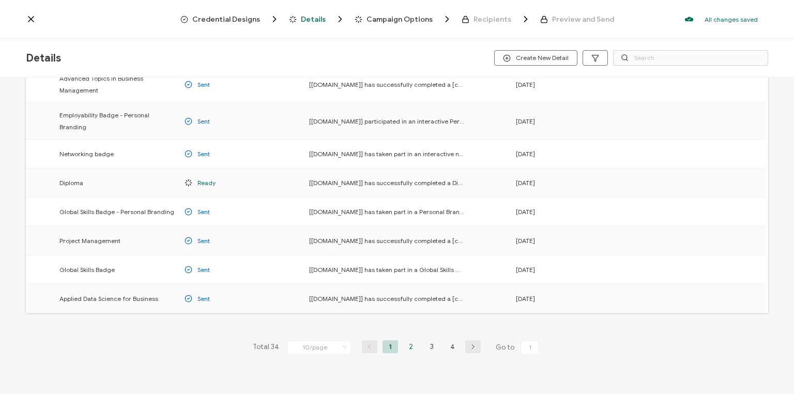
click at [406, 340] on li "2" at bounding box center [411, 346] width 16 height 13
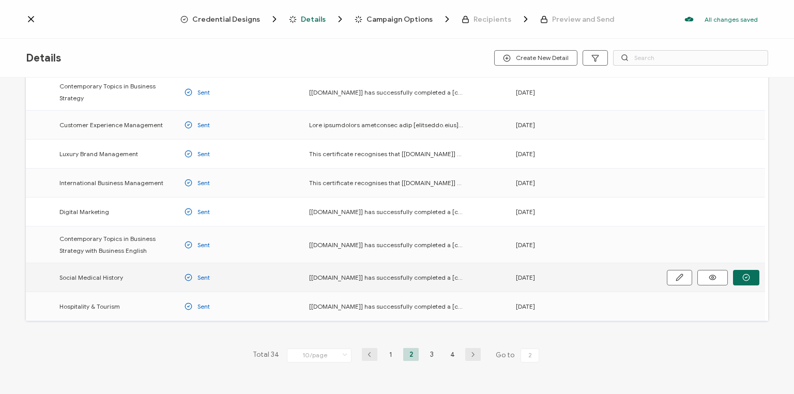
scroll to position [146, 0]
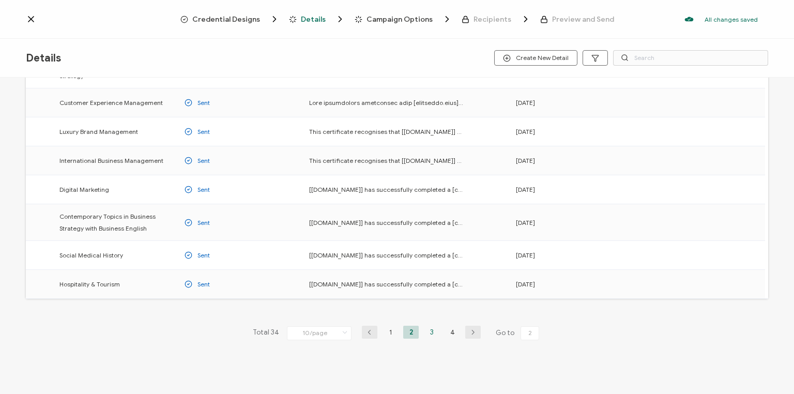
click at [427, 330] on li "3" at bounding box center [432, 332] width 16 height 13
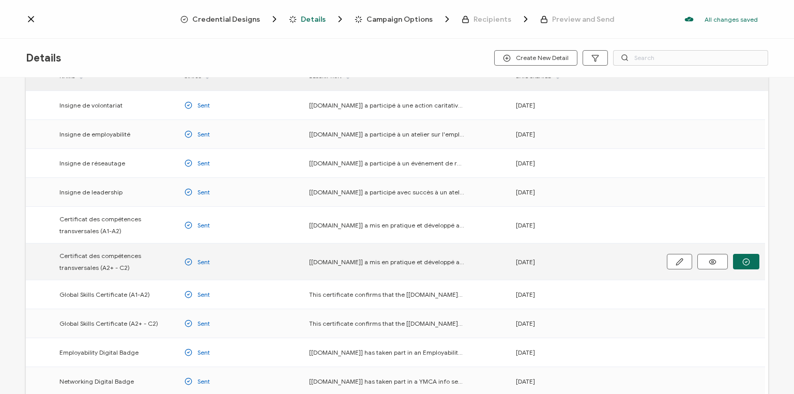
scroll to position [83, 0]
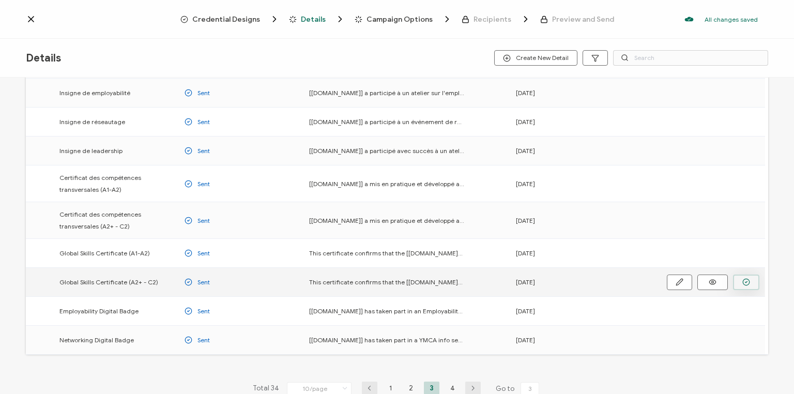
click at [0, 0] on icon "button" at bounding box center [0, 0] width 0 height 0
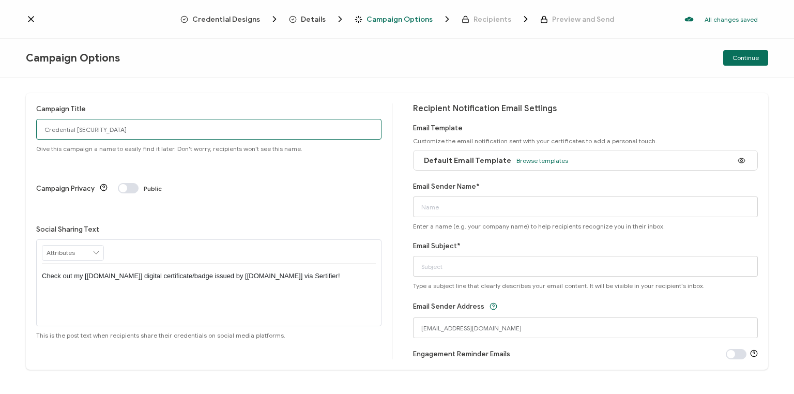
drag, startPoint x: 97, startPoint y: 128, endPoint x: 14, endPoint y: 132, distance: 83.3
click at [14, 132] on div "Campaign Title Credential 1428 Give this campaign a name to easily find it late…" at bounding box center [397, 236] width 794 height 316
type input "Van GS high [DATE]"
click at [522, 158] on span "Browse templates" at bounding box center [542, 161] width 52 height 8
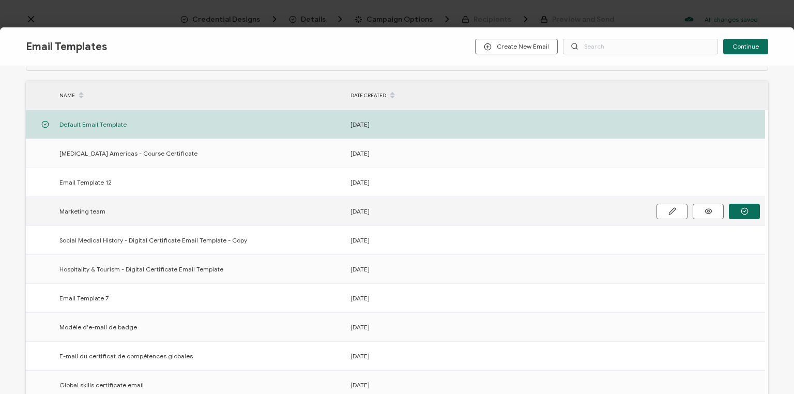
scroll to position [83, 0]
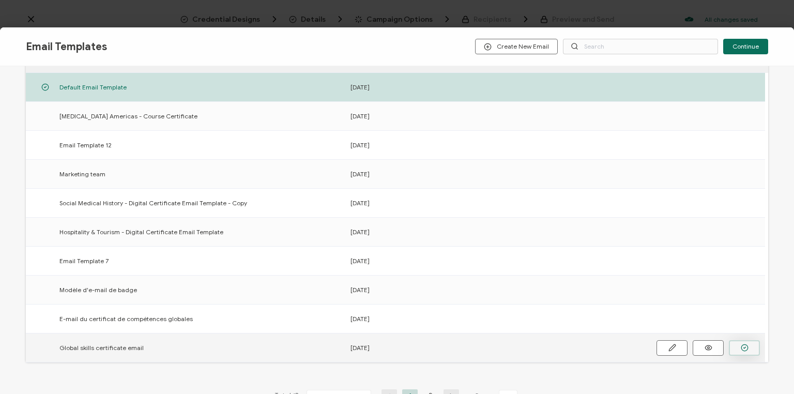
click at [0, 0] on icon "button" at bounding box center [0, 0] width 0 height 0
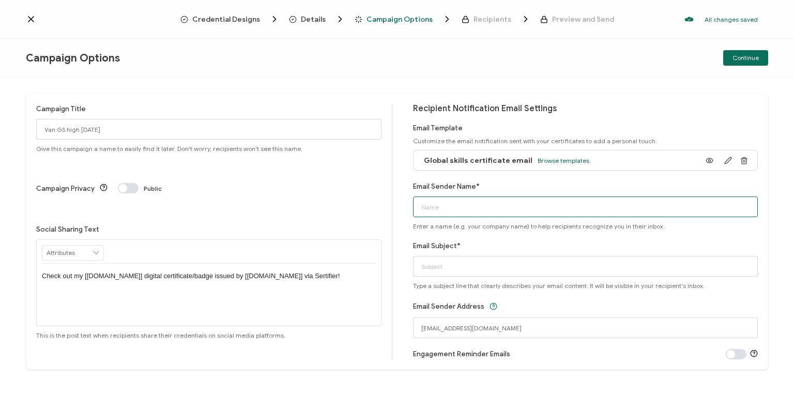
click at [457, 203] on input "Email Sender Name*" at bounding box center [585, 206] width 345 height 21
type input "Your global skills certificate"
drag, startPoint x: 501, startPoint y: 206, endPoint x: 411, endPoint y: 222, distance: 91.8
click at [413, 222] on div "Email Sender Name* Your global skills certificate Enter a name (e.g. your compa…" at bounding box center [585, 205] width 345 height 49
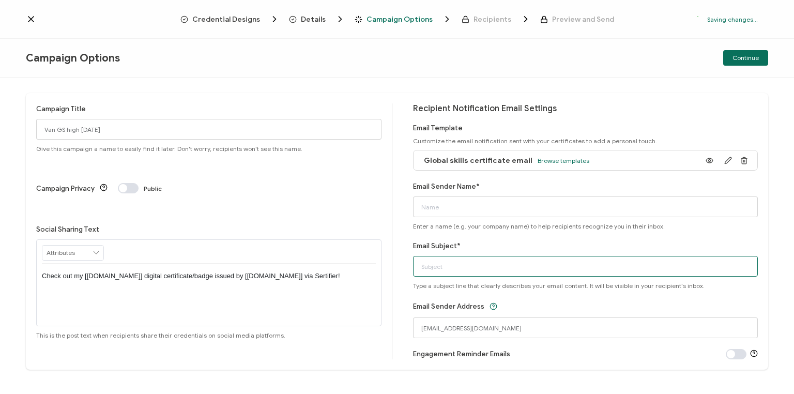
click at [445, 271] on input "Email Subject*" at bounding box center [585, 266] width 345 height 21
paste input "Your global skills certificate"
type input "Your global skills certificate"
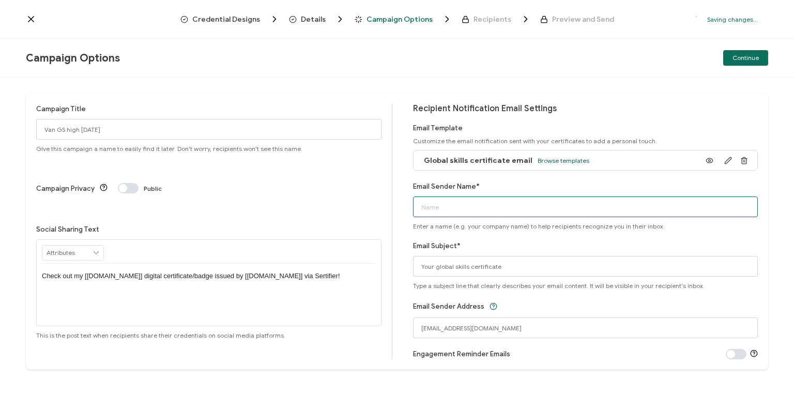
click at [446, 207] on input "Email Sender Name*" at bounding box center [585, 206] width 345 height 21
type input "Bayswater [GEOGRAPHIC_DATA]"
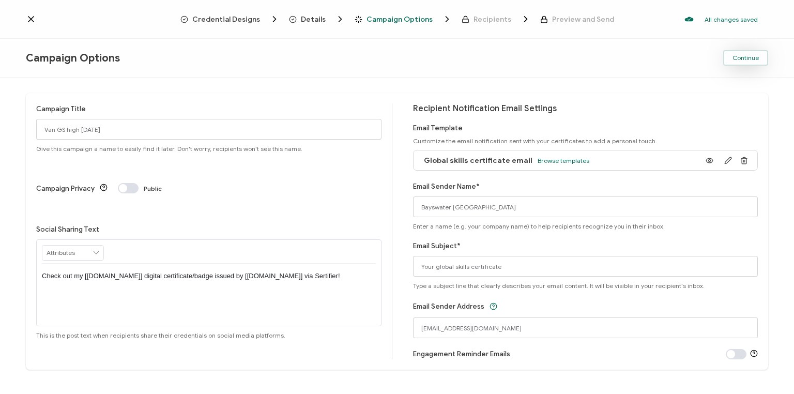
click at [745, 55] on span "Continue" at bounding box center [745, 58] width 26 height 6
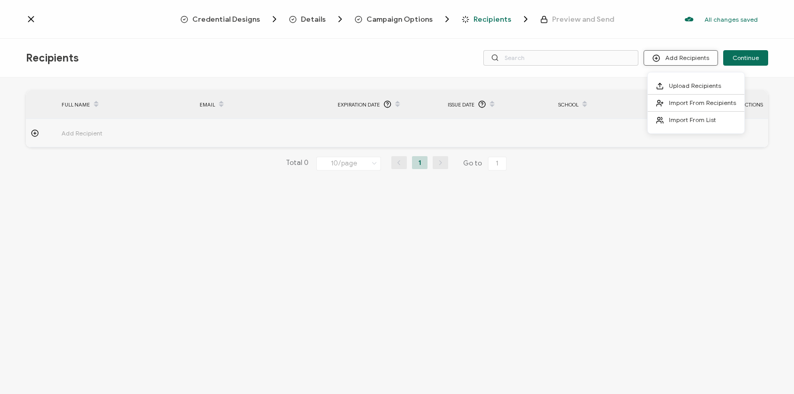
click at [690, 58] on button "Add Recipients" at bounding box center [680, 58] width 74 height 16
click at [683, 85] on span "Upload Recipients" at bounding box center [695, 86] width 52 height 8
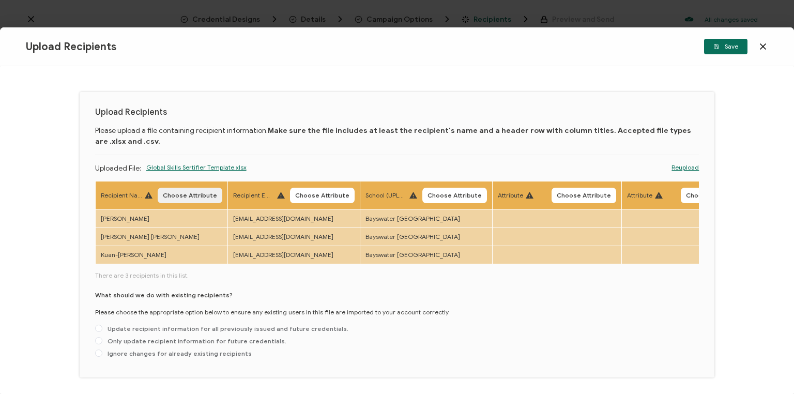
click at [190, 194] on span "Choose Attribute" at bounding box center [190, 195] width 54 height 6
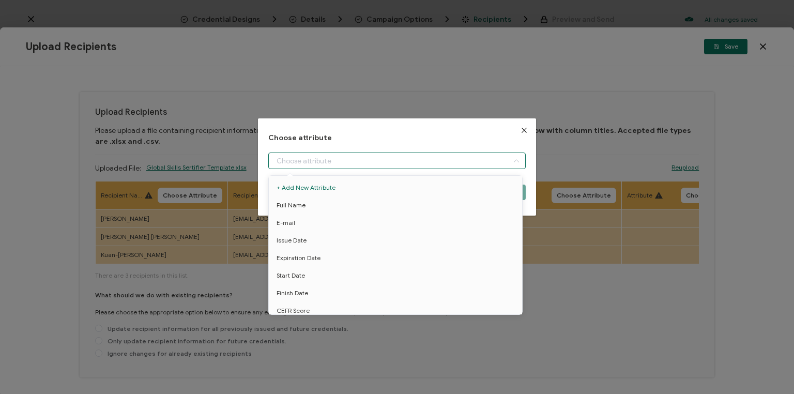
click at [324, 160] on input "dialog" at bounding box center [396, 160] width 257 height 17
click at [301, 205] on span "Full Name" at bounding box center [290, 205] width 29 height 18
type input "Full Name"
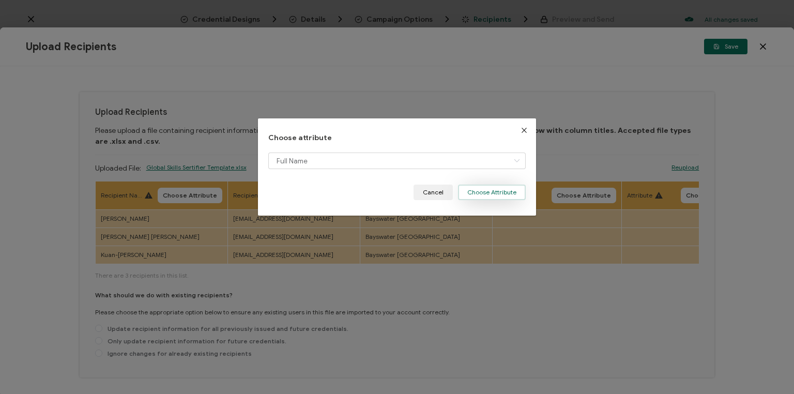
click at [492, 191] on button "Choose Attribute" at bounding box center [492, 192] width 68 height 16
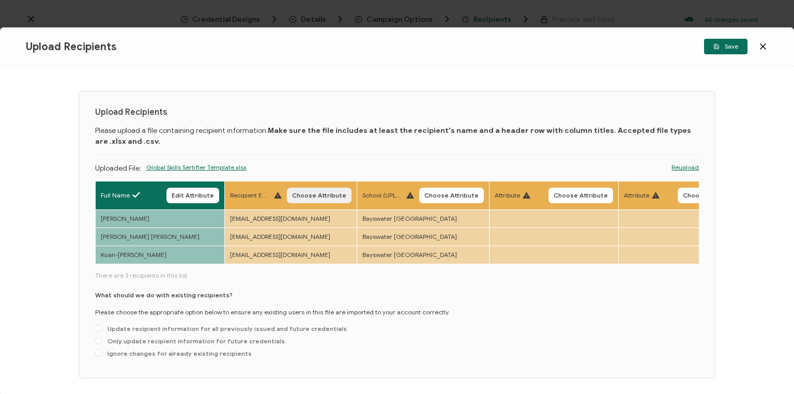
click at [325, 192] on span "Choose Attribute" at bounding box center [319, 195] width 54 height 6
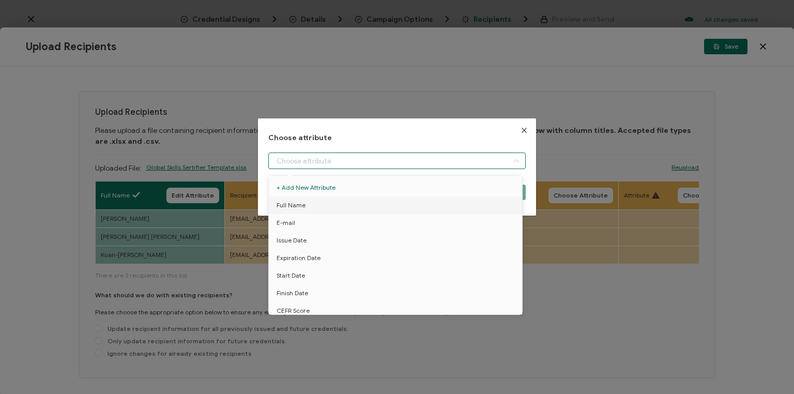
click at [308, 164] on input "dialog" at bounding box center [396, 160] width 257 height 17
click at [305, 224] on li "E-mail" at bounding box center [396, 223] width 261 height 18
type input "E-mail"
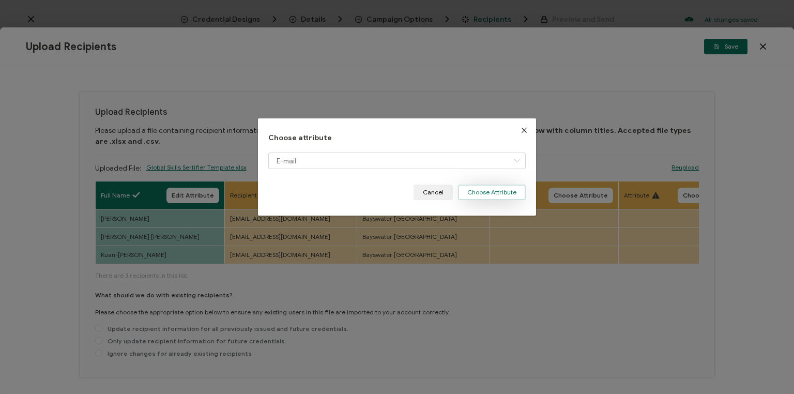
click at [483, 192] on button "Choose Attribute" at bounding box center [492, 192] width 68 height 16
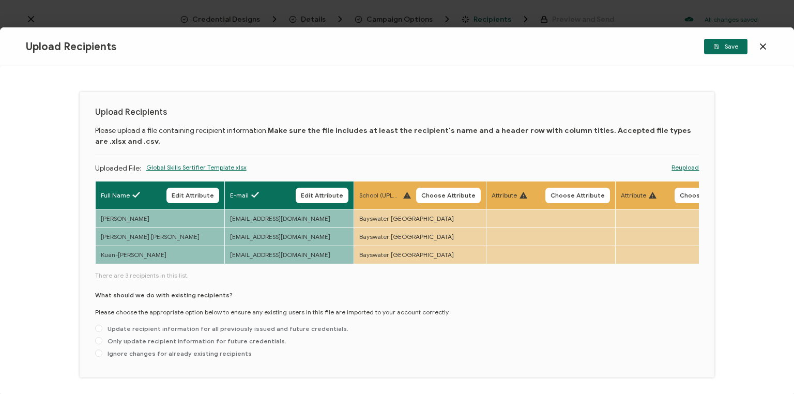
click at [453, 196] on span "Choose Attribute" at bounding box center [448, 195] width 54 height 6
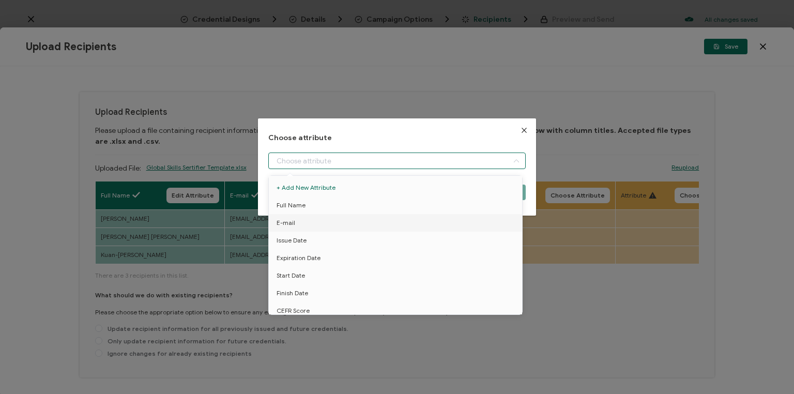
drag, startPoint x: 353, startPoint y: 159, endPoint x: 346, endPoint y: 176, distance: 18.7
click at [353, 159] on input "dialog" at bounding box center [396, 160] width 257 height 17
click at [286, 221] on span "School" at bounding box center [285, 222] width 19 height 18
type input "School"
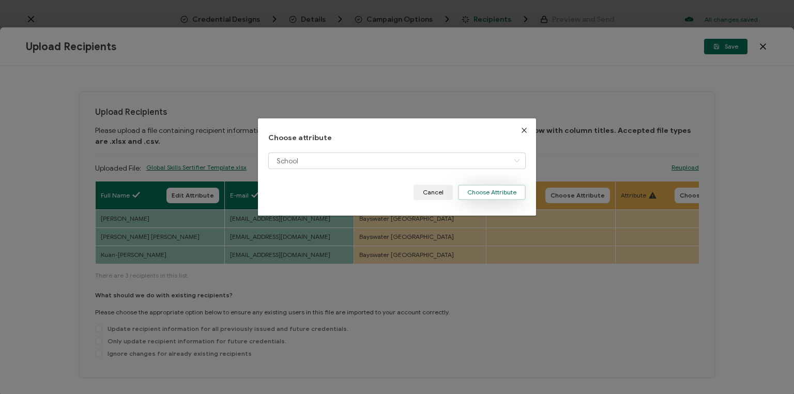
drag, startPoint x: 495, startPoint y: 190, endPoint x: 490, endPoint y: 192, distance: 5.8
click at [493, 190] on button "Choose Attribute" at bounding box center [492, 192] width 68 height 16
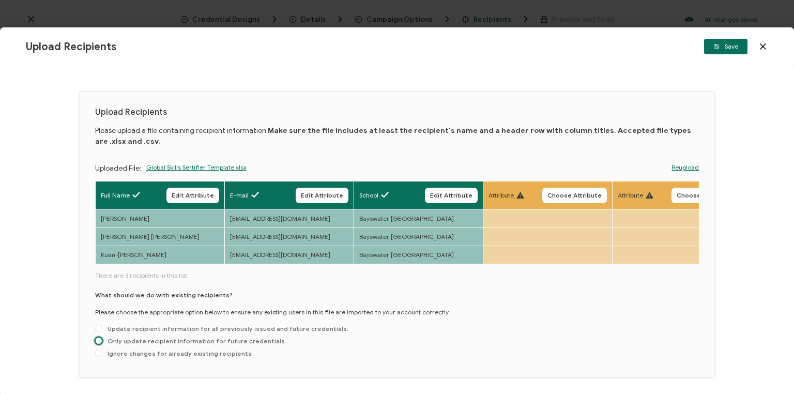
click at [99, 341] on span at bounding box center [98, 340] width 7 height 7
click at [99, 341] on input "Only update recipient information for future credentials." at bounding box center [98, 341] width 7 height 8
radio input "true"
click at [730, 49] on span "Save" at bounding box center [725, 46] width 25 height 6
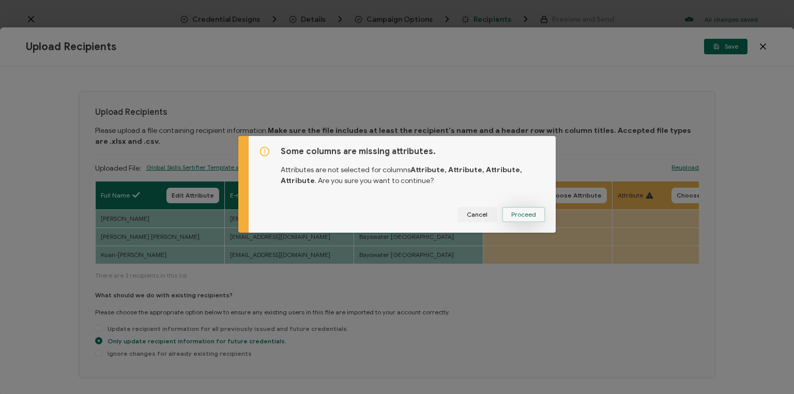
click at [523, 216] on span "Proceed" at bounding box center [523, 214] width 25 height 6
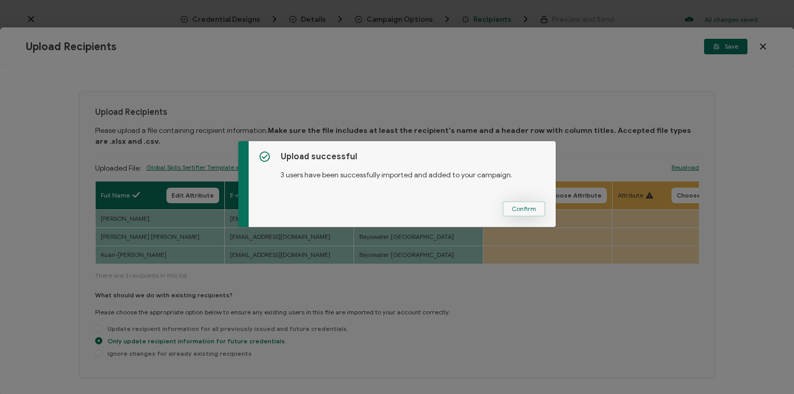
click at [521, 203] on button "Confirm" at bounding box center [523, 209] width 43 height 16
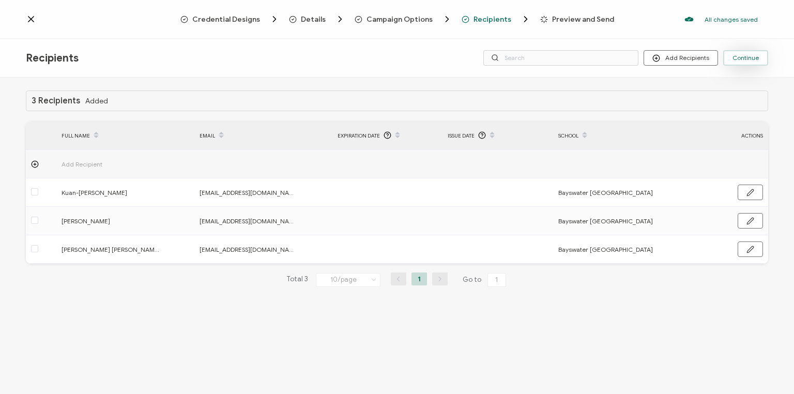
click at [744, 61] on button "Continue" at bounding box center [745, 58] width 45 height 16
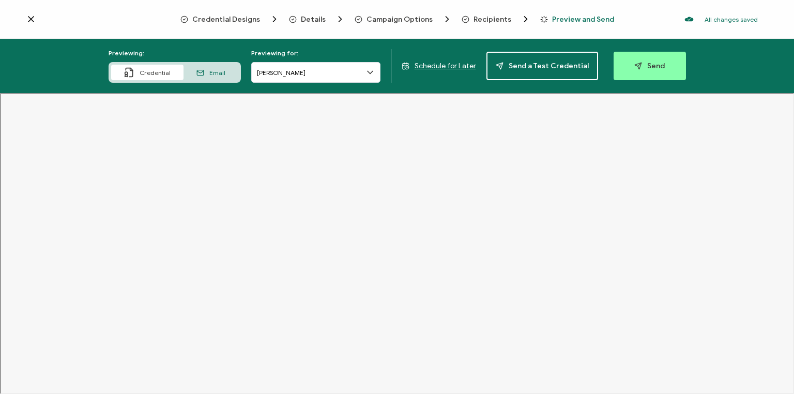
click at [446, 66] on span "Schedule for Later" at bounding box center [444, 65] width 61 height 9
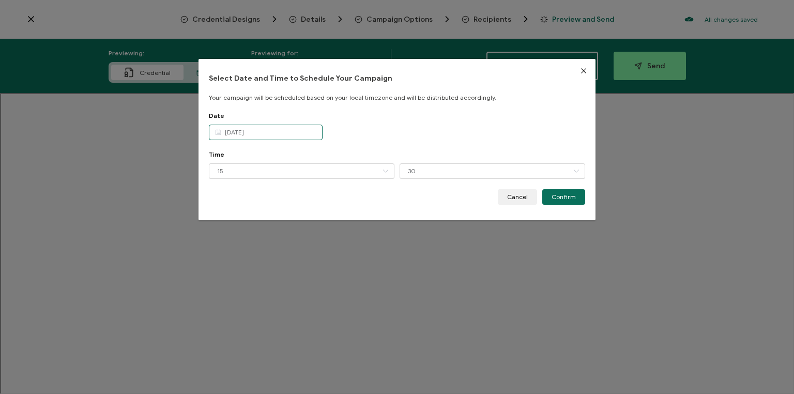
click at [272, 134] on input "[DATE]" at bounding box center [266, 133] width 114 height 16
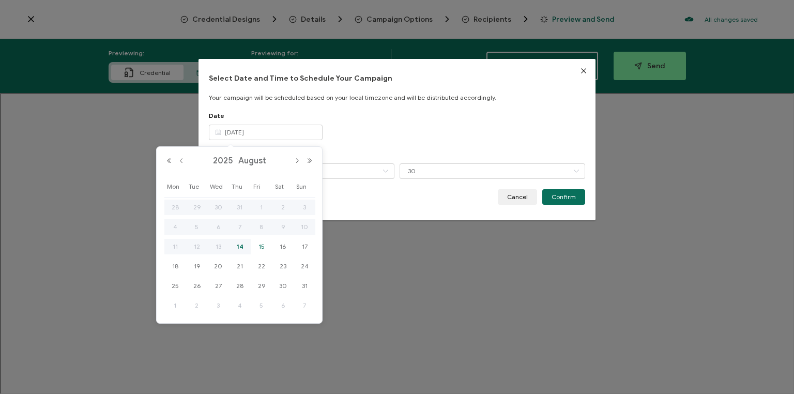
click at [260, 245] on span "15" at bounding box center [261, 246] width 12 height 12
type input "[DATE]"
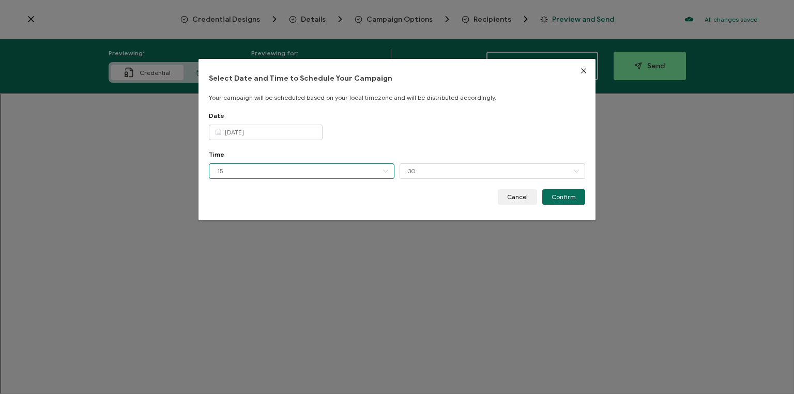
click at [282, 172] on input "15" at bounding box center [301, 171] width 185 height 16
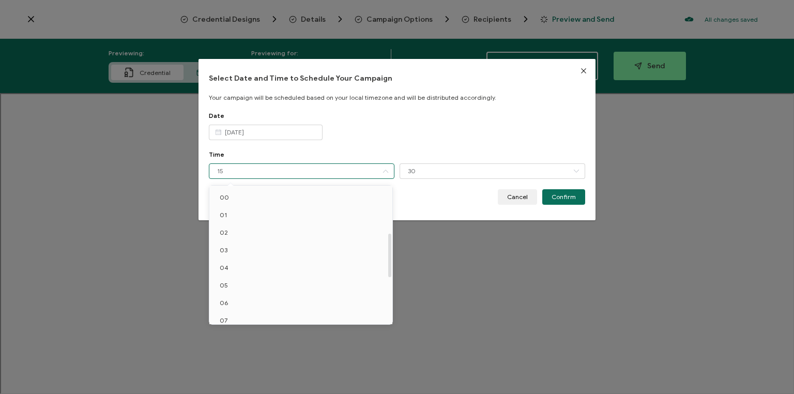
scroll to position [147, 0]
click at [253, 226] on li "10" at bounding box center [302, 226] width 186 height 18
type input "10"
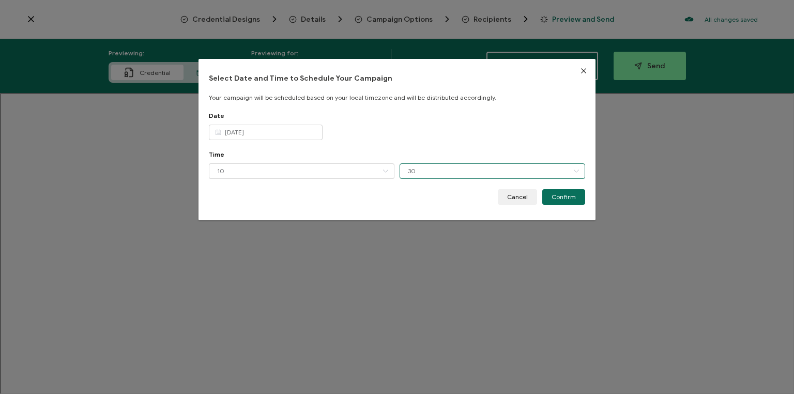
click at [433, 171] on input "30" at bounding box center [491, 171] width 185 height 16
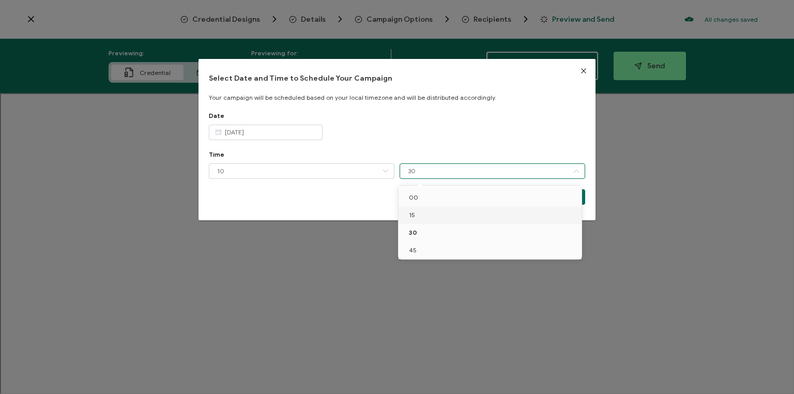
click at [417, 214] on li "15" at bounding box center [491, 215] width 186 height 18
type input "15"
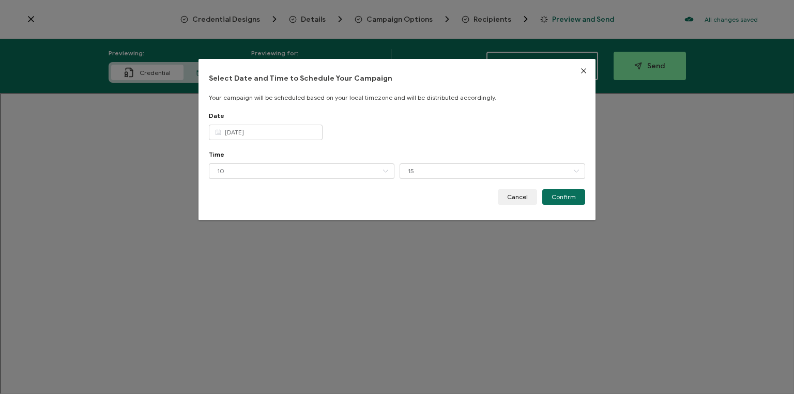
click at [561, 197] on span "Confirm" at bounding box center [563, 197] width 24 height 6
